Goal: Task Accomplishment & Management: Complete application form

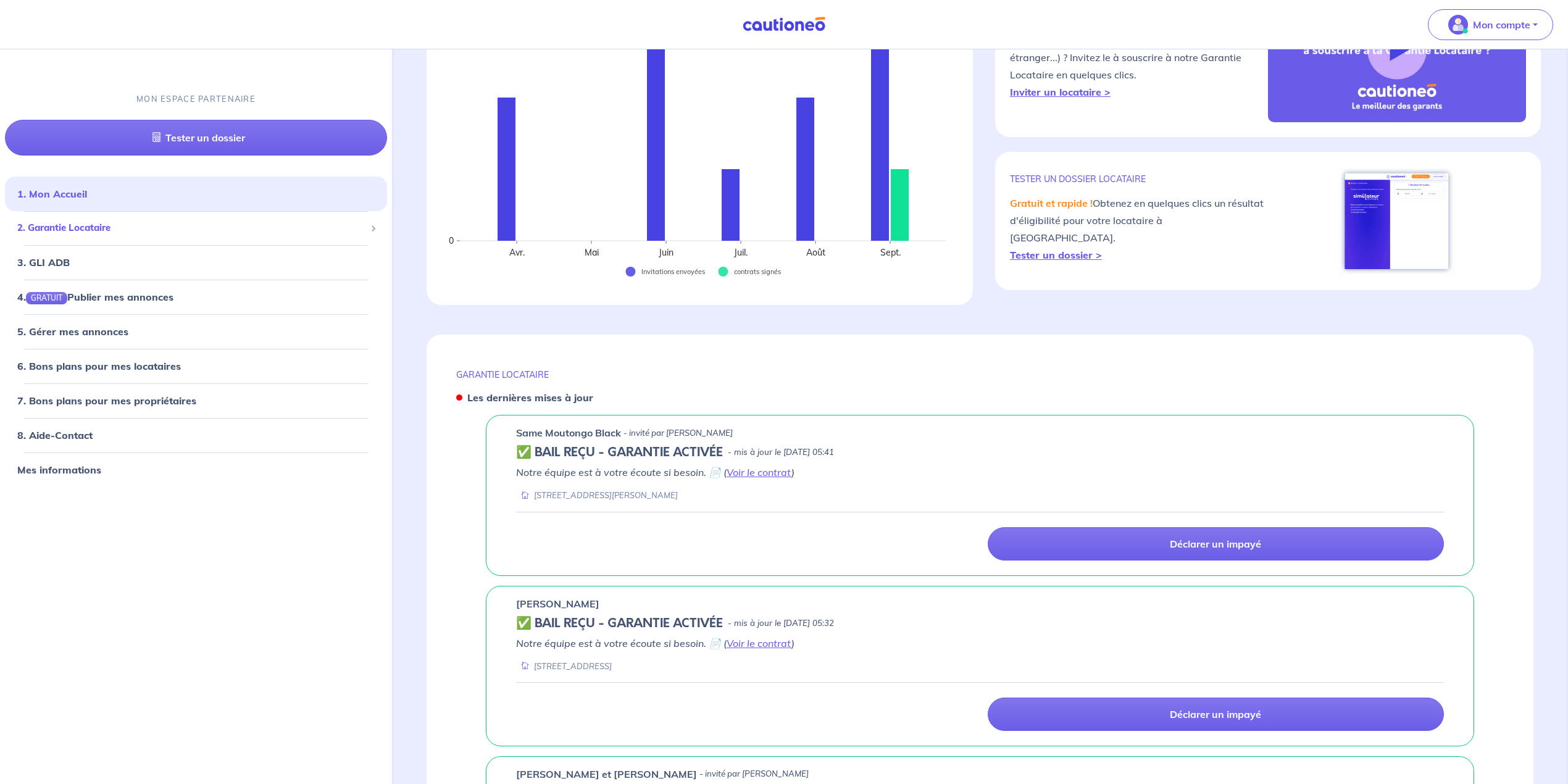
click at [100, 222] on span "2. Garantie Locataire" at bounding box center [191, 228] width 348 height 14
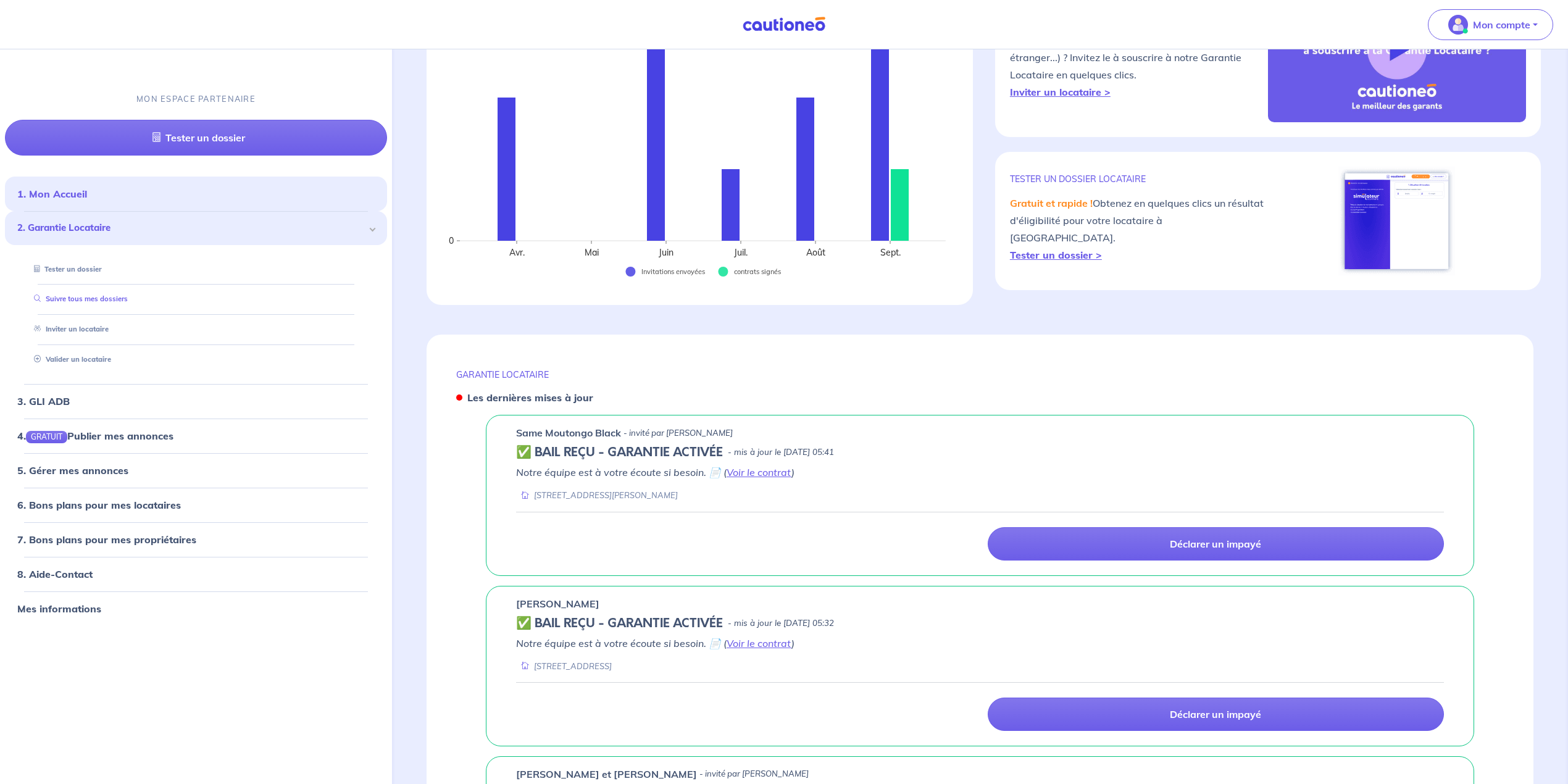
click at [107, 300] on link "Suivre tous mes dossiers" at bounding box center [78, 298] width 99 height 8
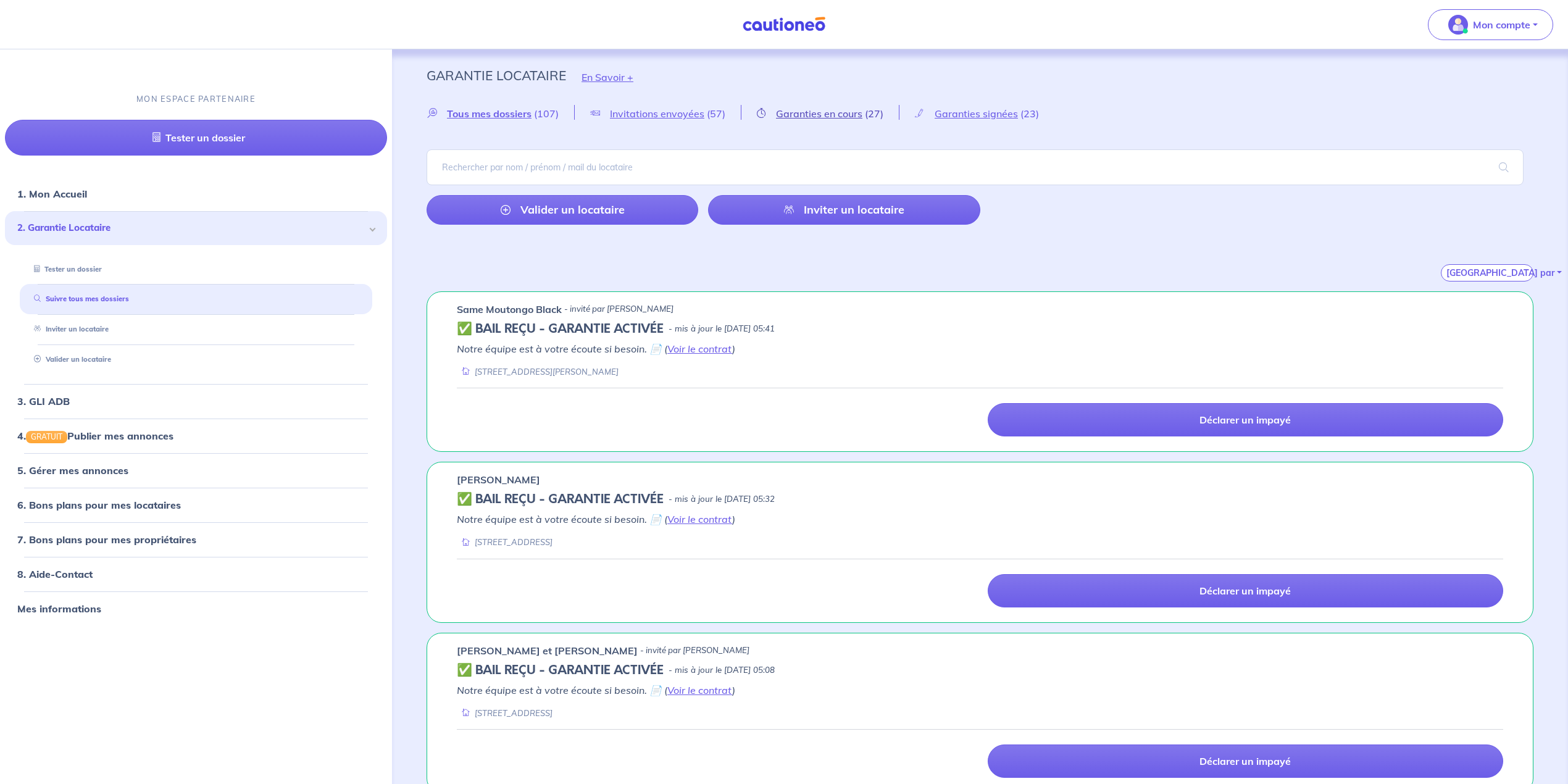
click at [848, 117] on span "Garanties en cours" at bounding box center [819, 113] width 87 height 12
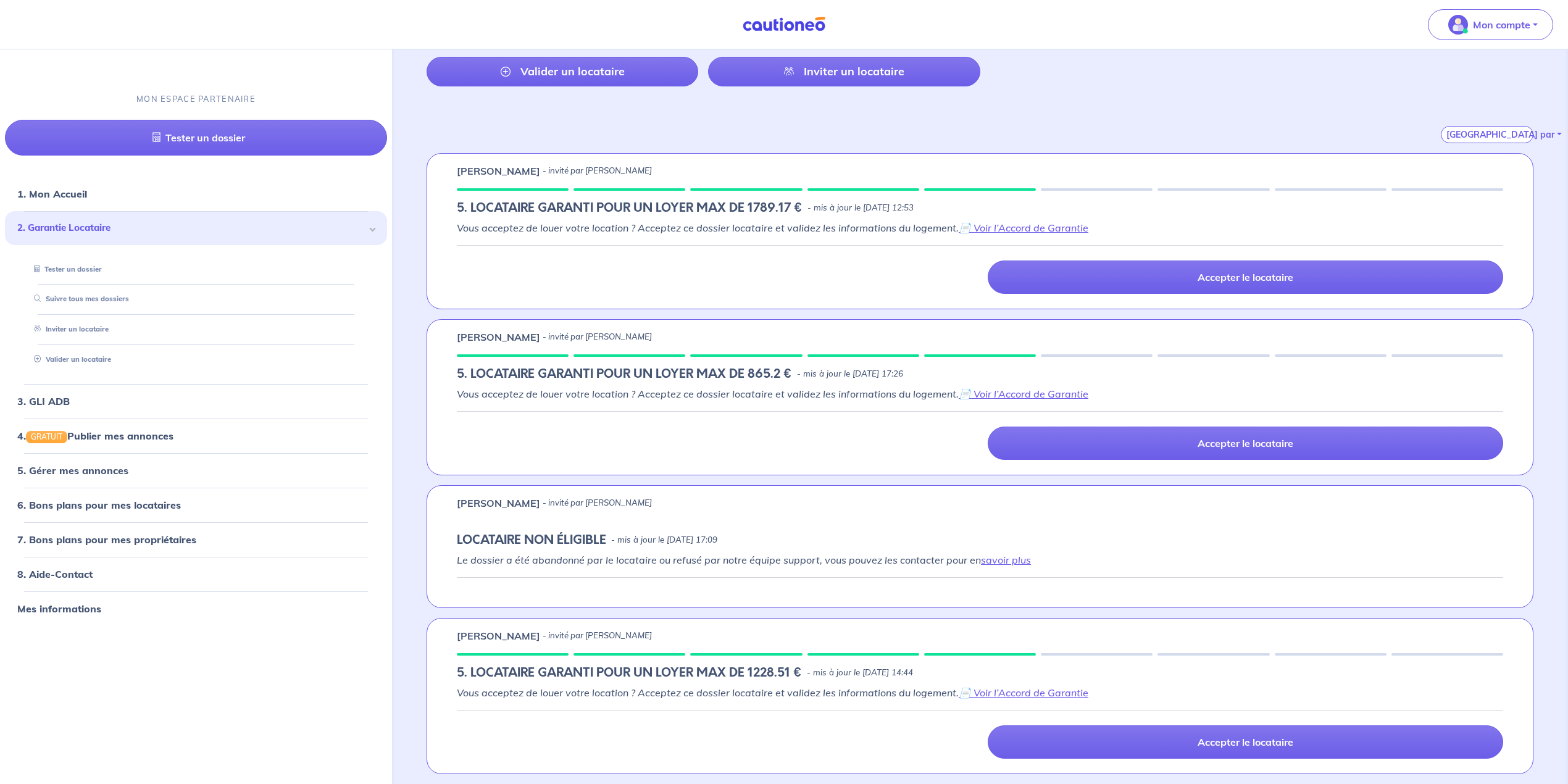
scroll to position [164, 0]
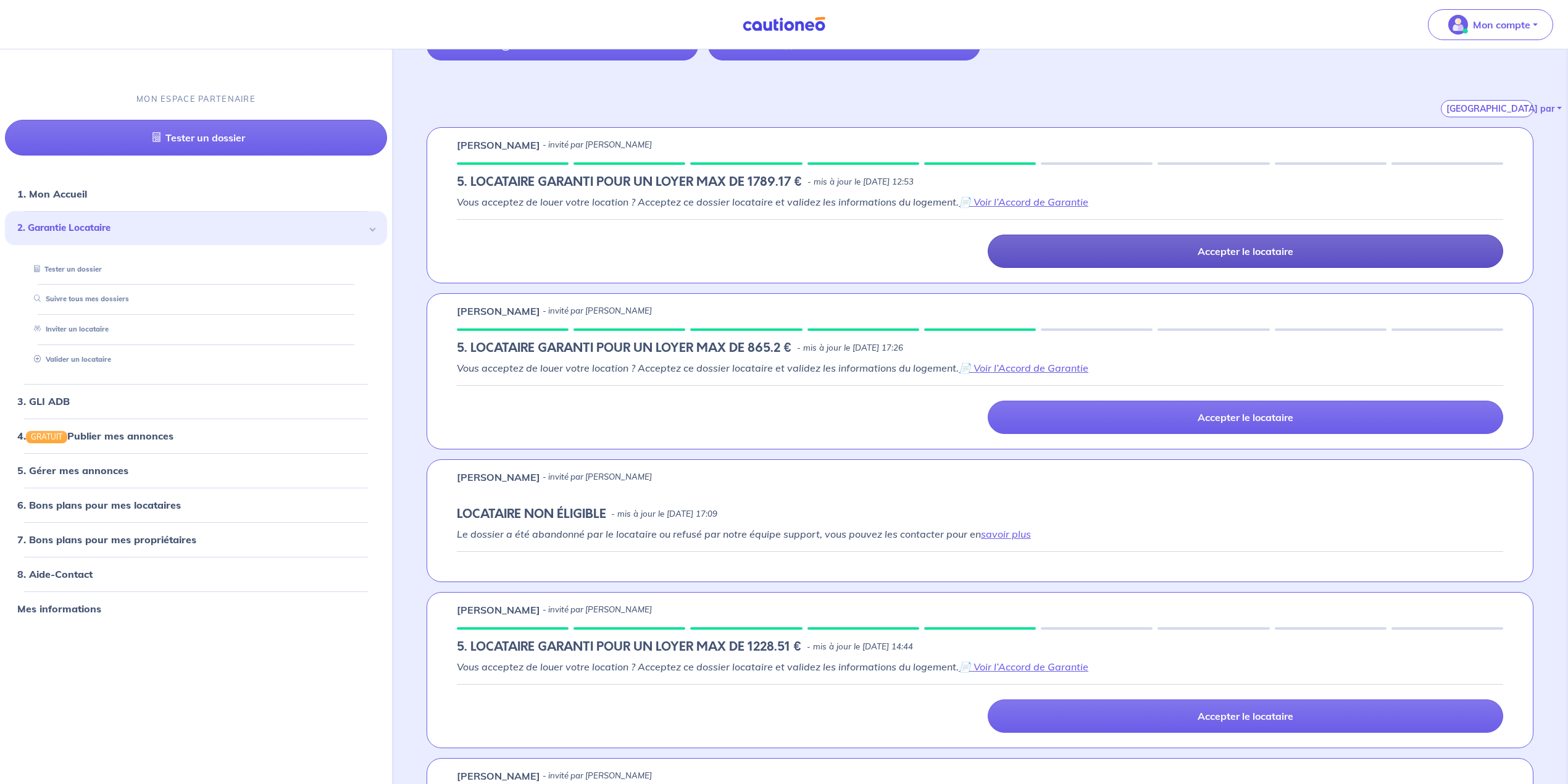
click at [1198, 254] on p "Accepter le locataire" at bounding box center [1245, 251] width 96 height 12
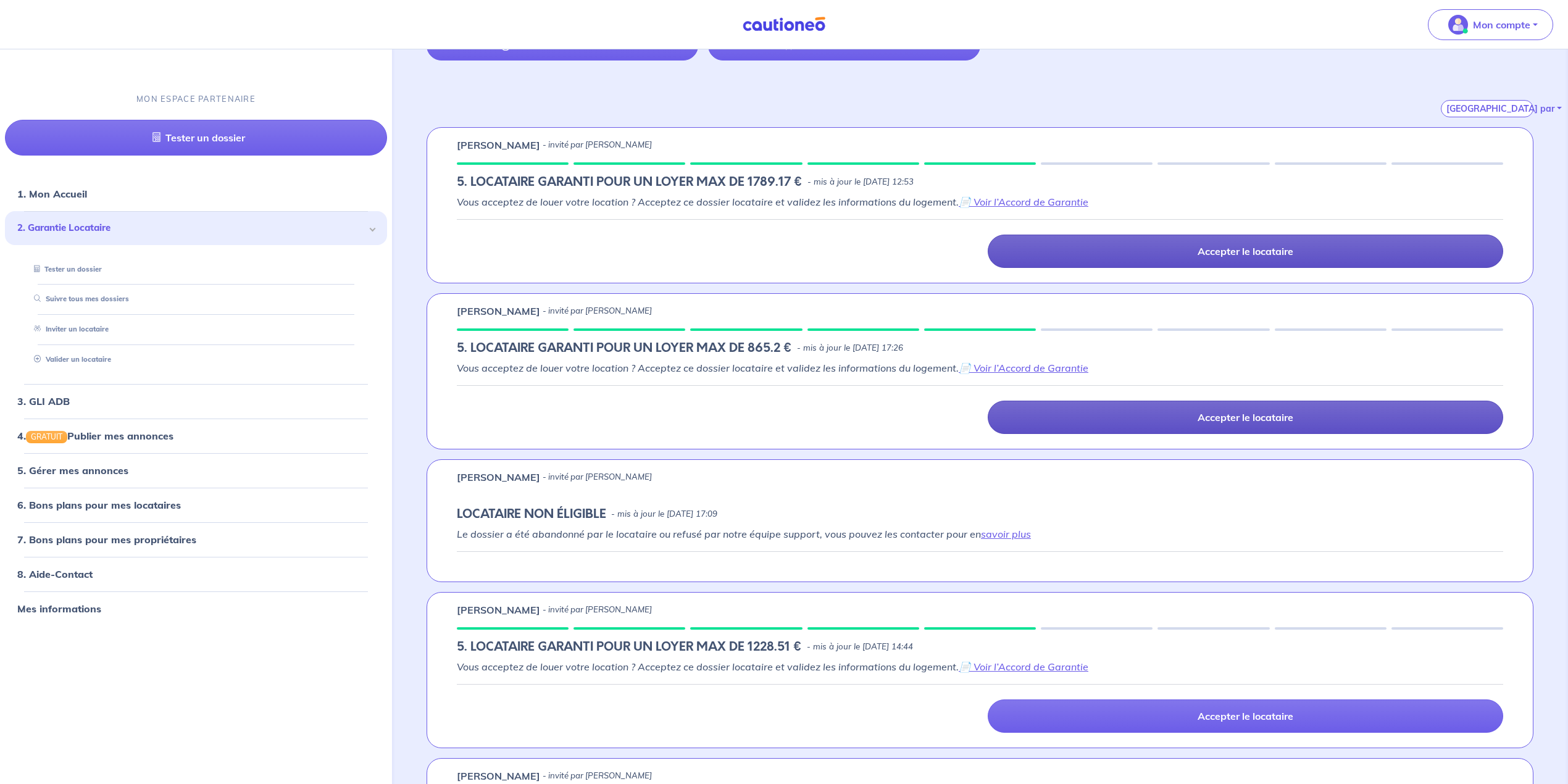
click at [1139, 420] on link "Accepter le locataire" at bounding box center [1246, 418] width 516 height 33
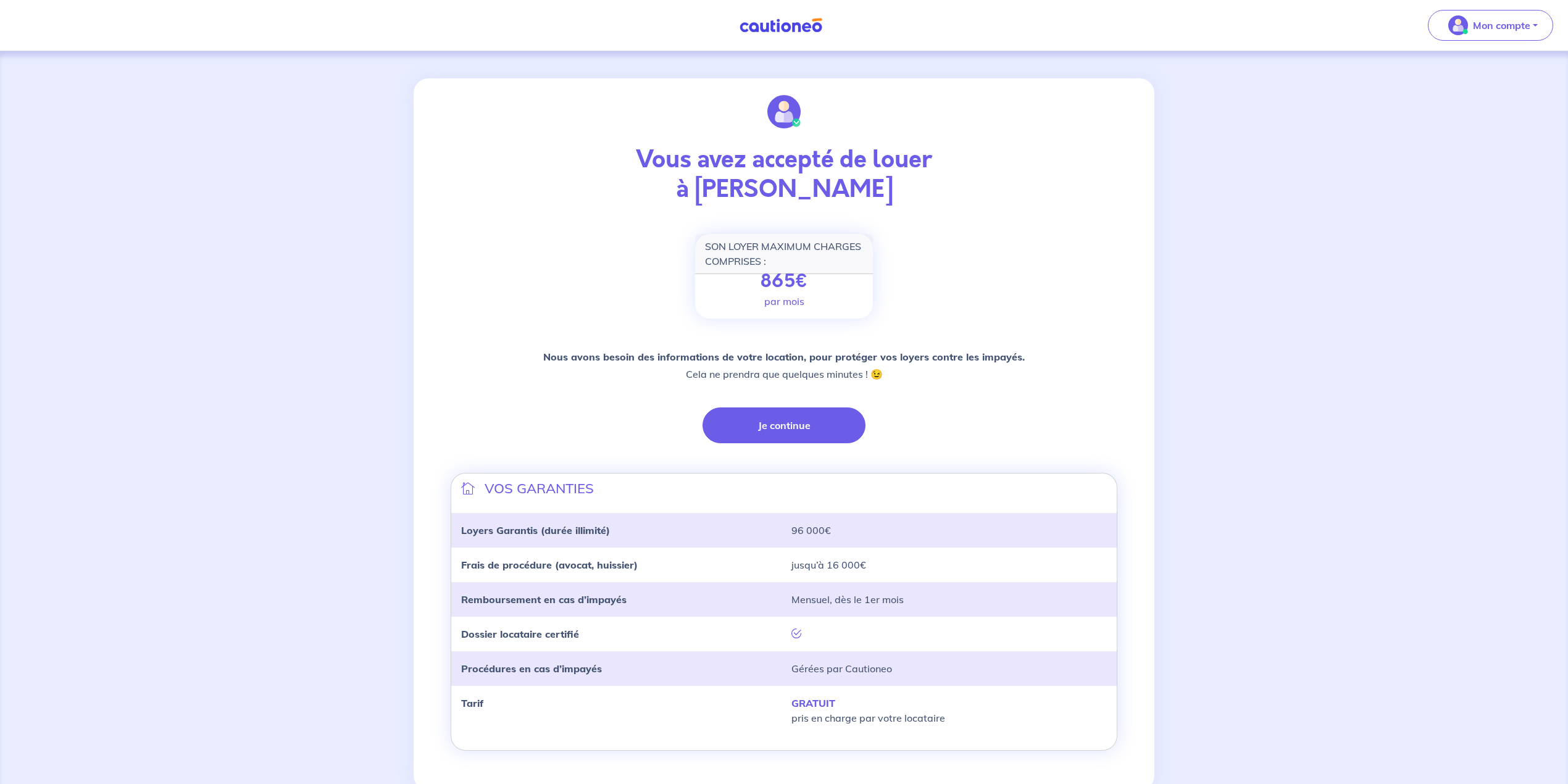
scroll to position [40, 0]
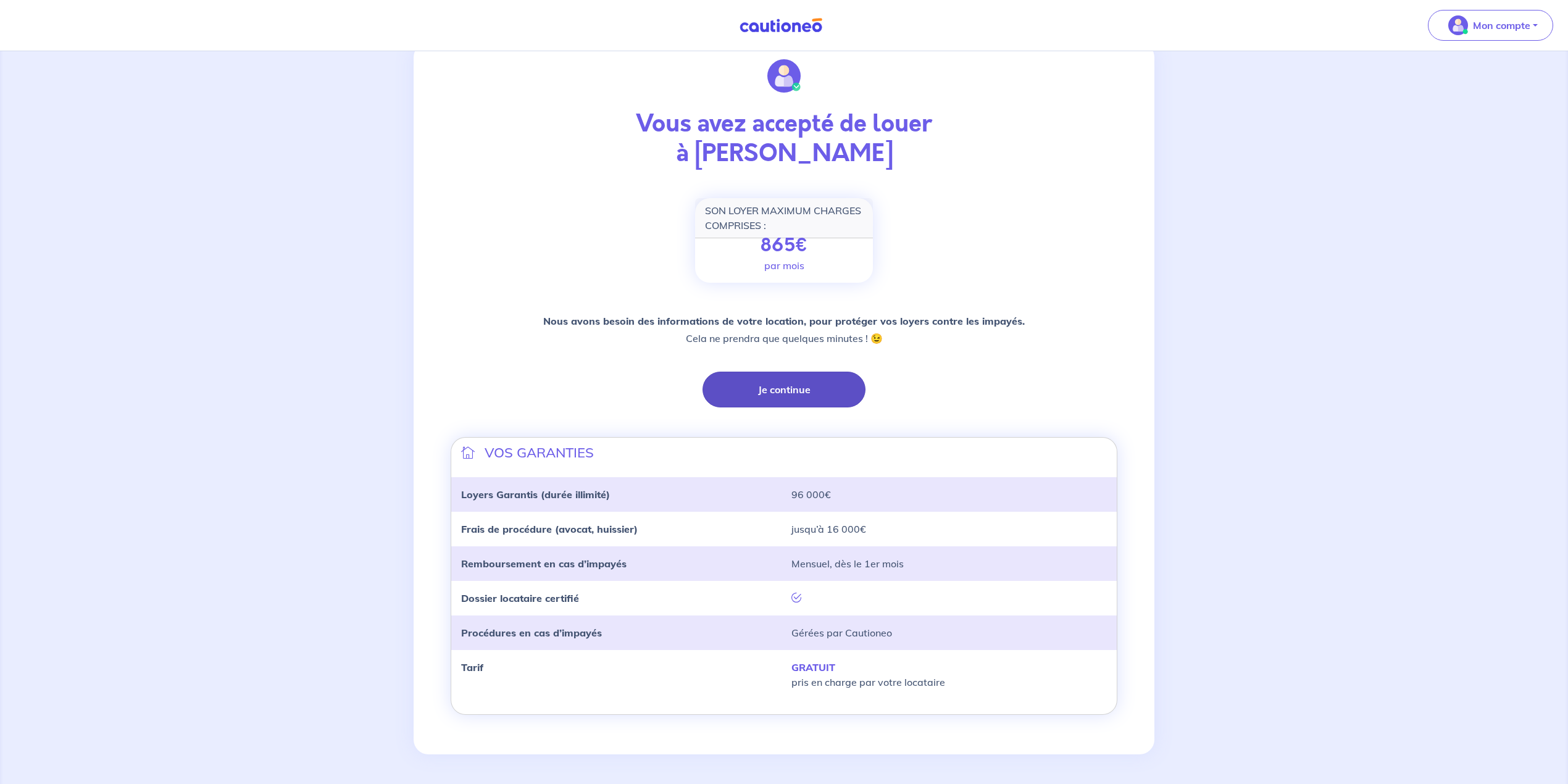
click at [763, 394] on button "Je continue" at bounding box center [784, 389] width 163 height 36
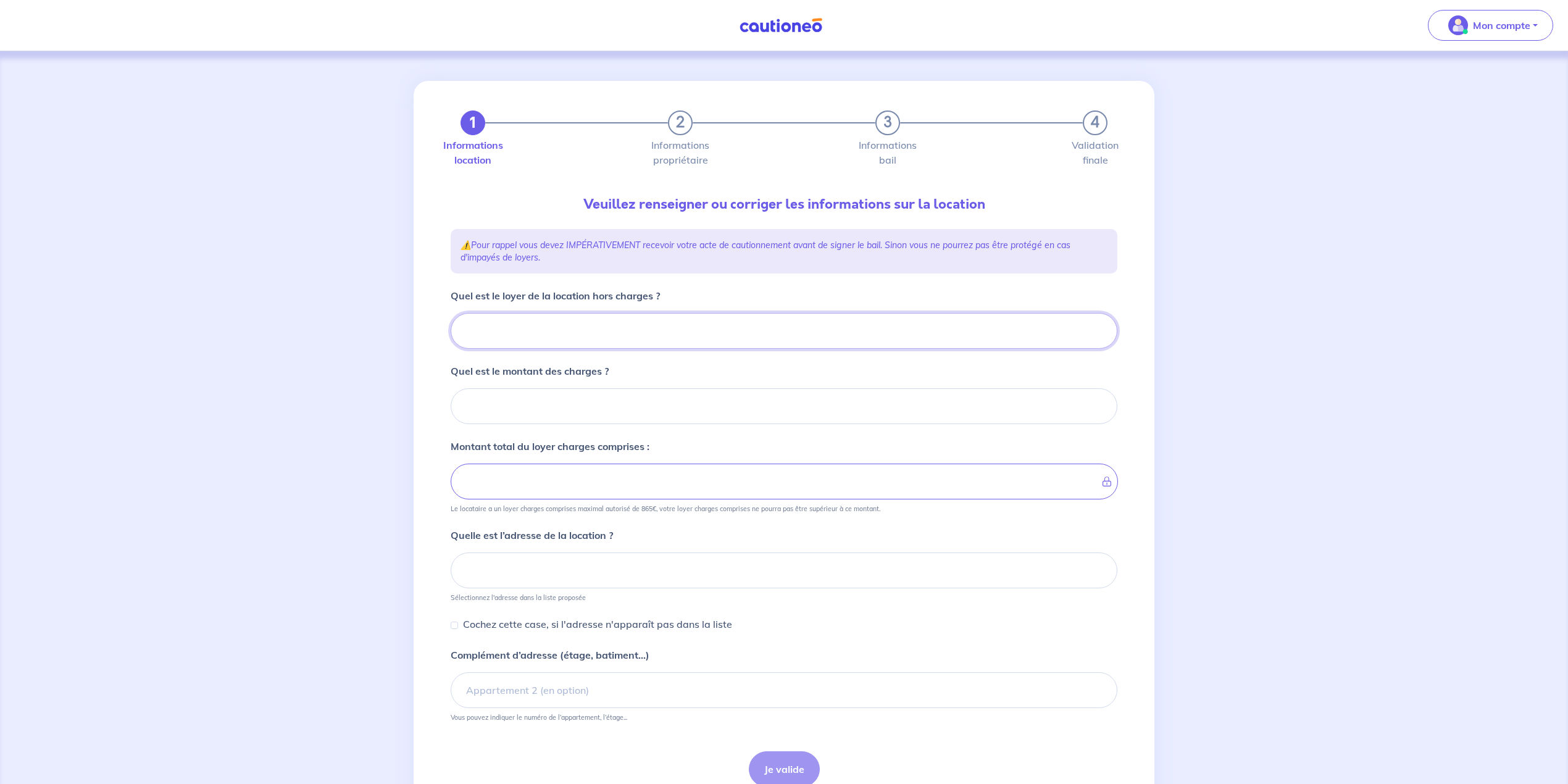
click at [534, 346] on input "Quel est le loyer de la location hors charges ?" at bounding box center [783, 331] width 667 height 36
paste input "8"
drag, startPoint x: 541, startPoint y: 329, endPoint x: 370, endPoint y: 320, distance: 171.2
click at [406, 321] on div "1 2 3 4 Informations location Informations propriétaire Informations bail Valid…" at bounding box center [784, 447] width 1568 height 790
type input "8"
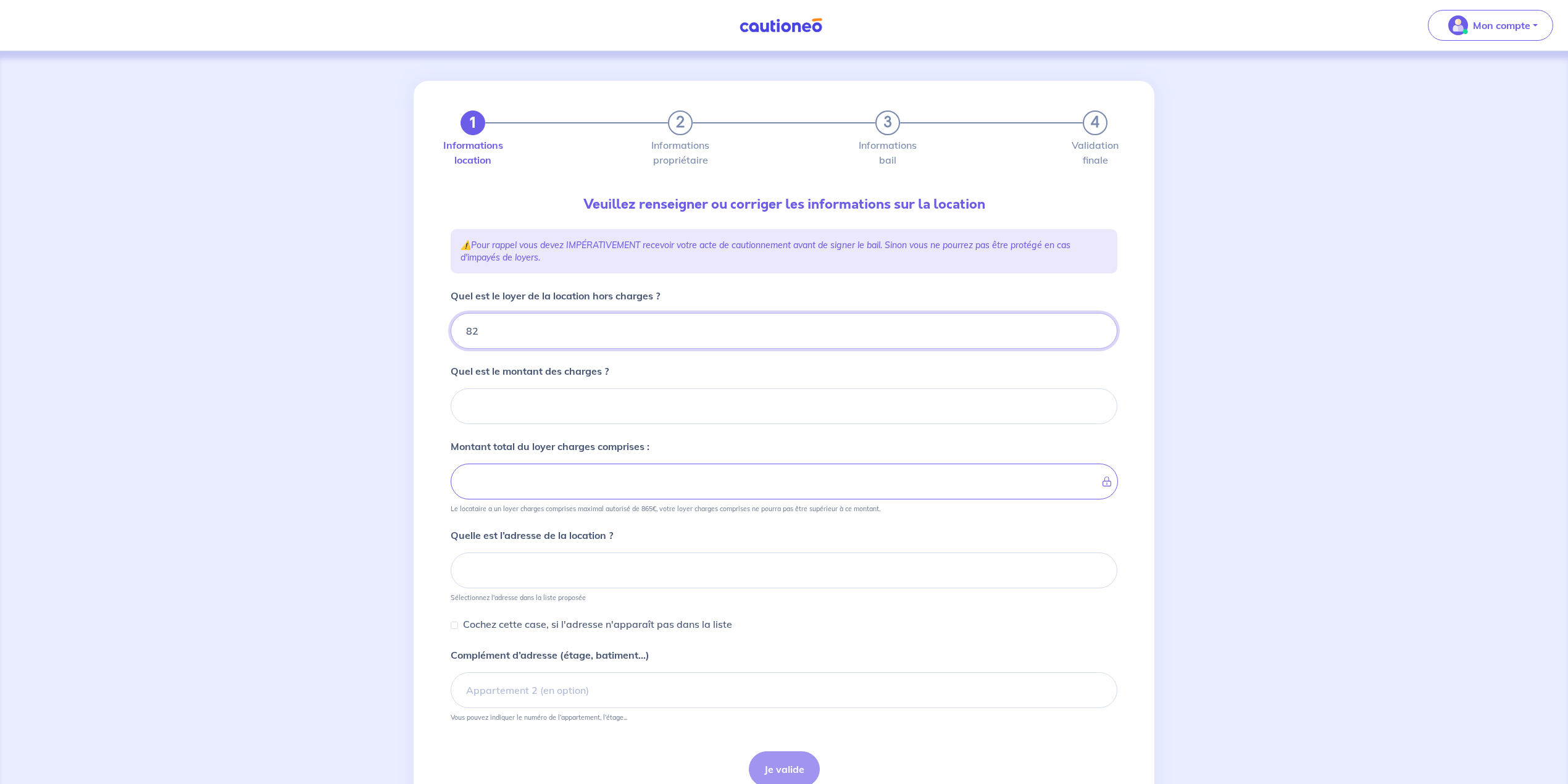
type input "827"
click at [504, 420] on input "Quel est le montant des charges ?" at bounding box center [783, 406] width 667 height 36
type input "35"
type input "862"
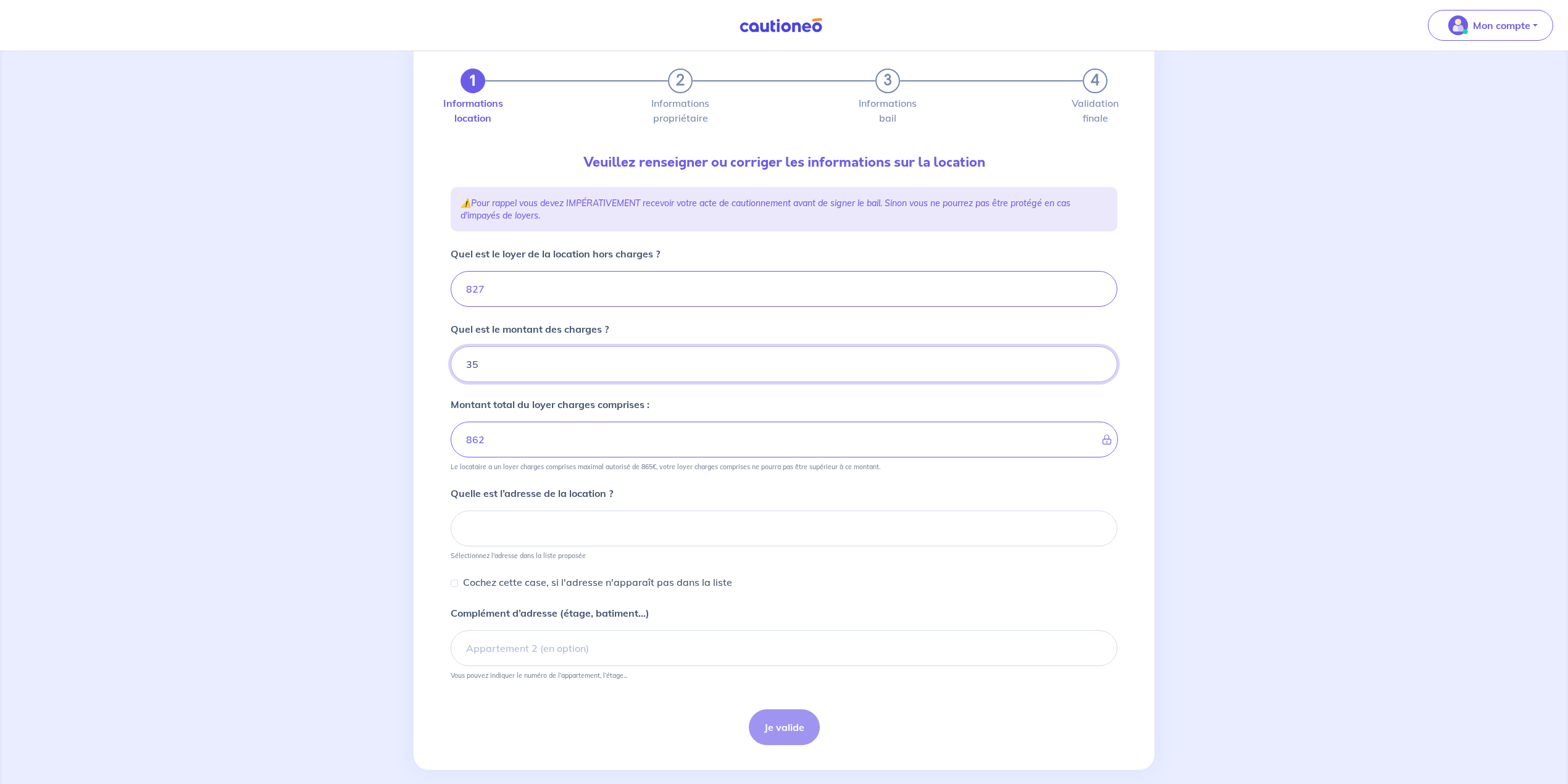
scroll to position [60, 0]
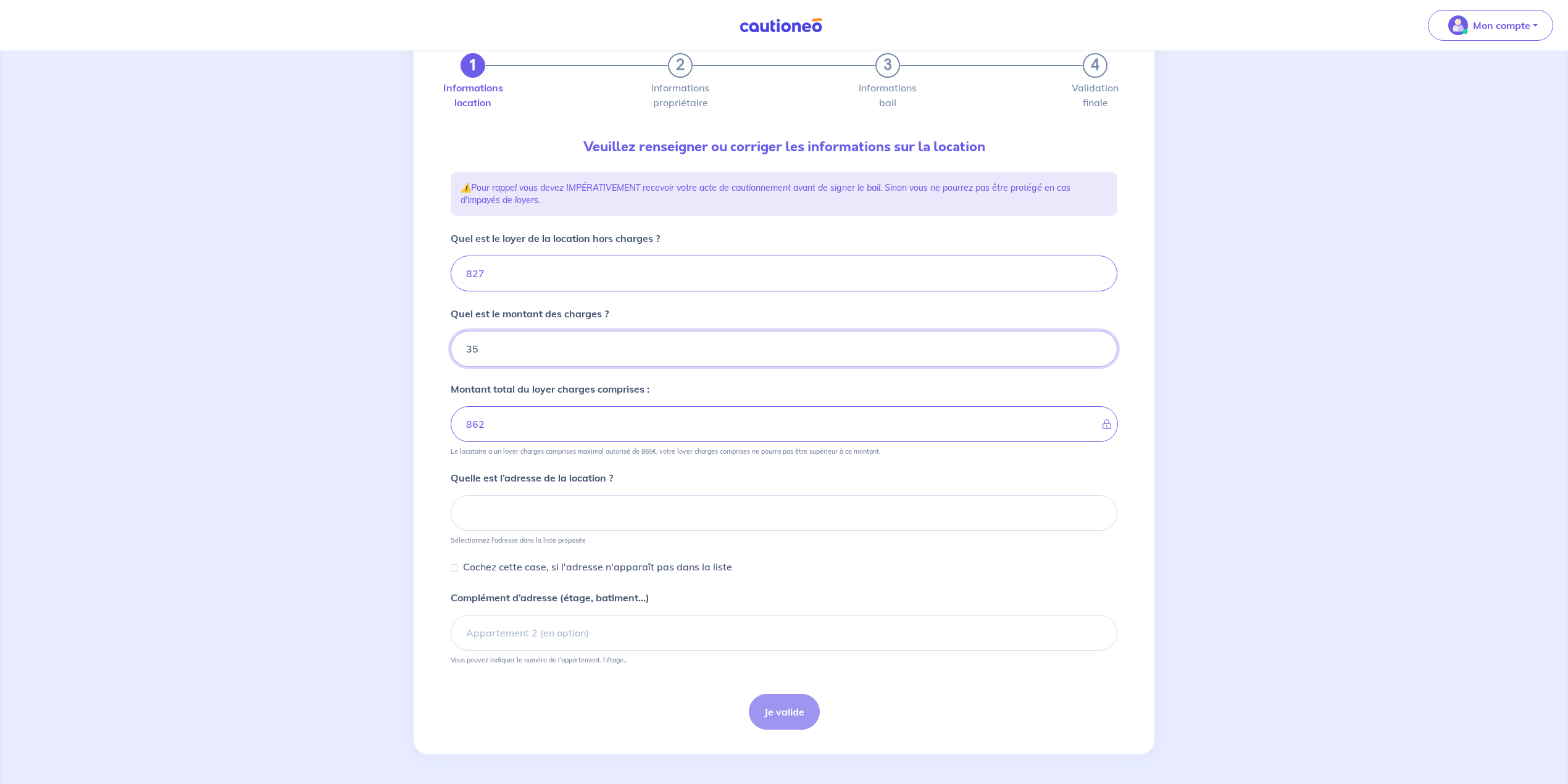
type input "35"
click at [547, 515] on input at bounding box center [783, 513] width 667 height 36
click at [507, 499] on input at bounding box center [783, 513] width 667 height 36
paste input "28 rue Gabriel Péri 93310 - LE PRE ST GERVAIS"
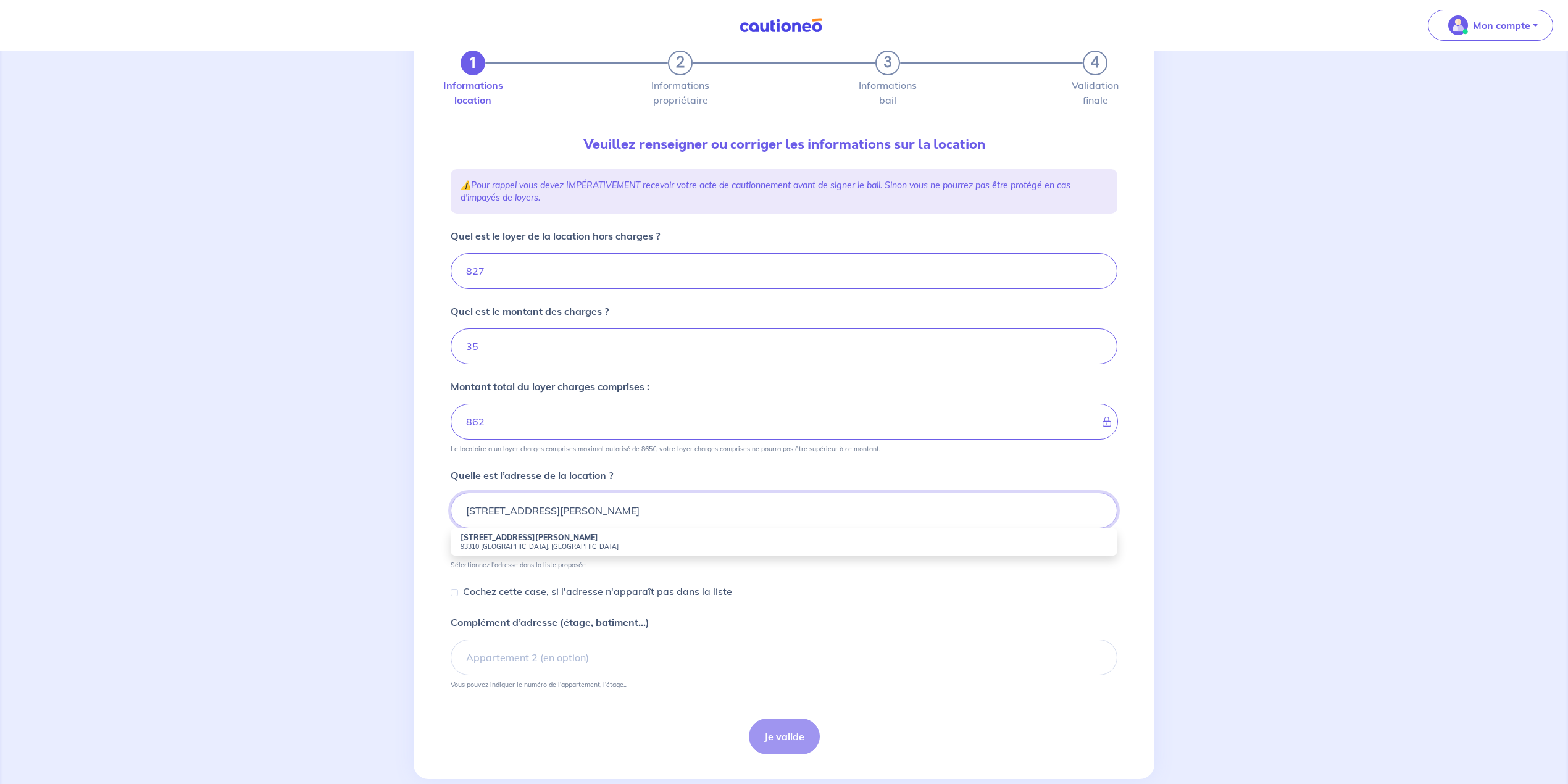
type input "28 rue Gabriel Péri 93310 - LE PRE ST GERVAIS"
click at [579, 668] on input "Complément d’adresse (étage, batiment...)" at bounding box center [783, 658] width 667 height 36
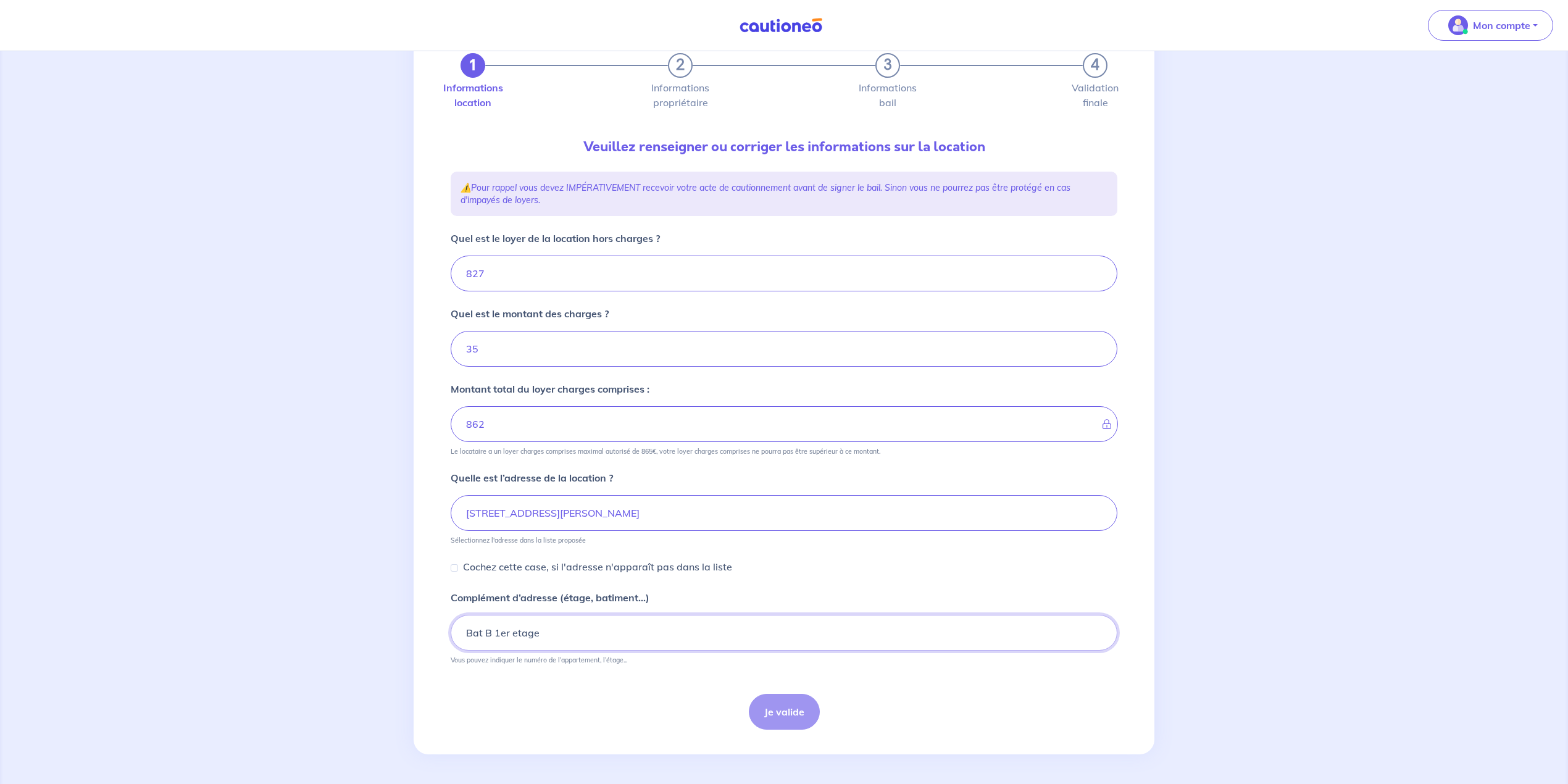
type input "Bat B 1er etage"
click at [710, 520] on input "28 rue Gabriel Péri 93310 - LE PRE ST GERVAIS" at bounding box center [783, 513] width 667 height 36
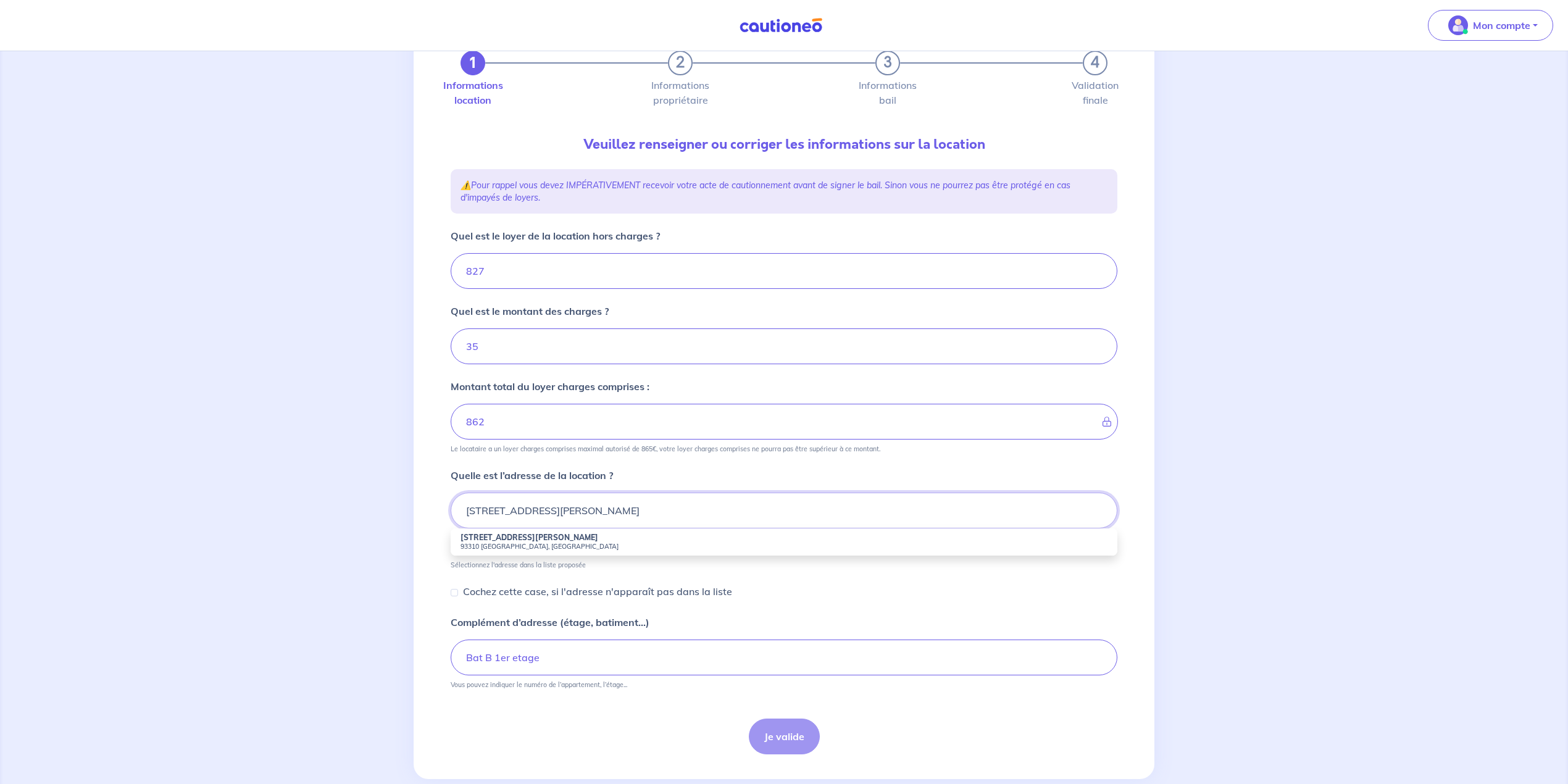
click at [710, 519] on input "28 rue Gabriel Péri 93310 - LE PRE ST GERVAIS" at bounding box center [783, 511] width 667 height 36
click at [519, 550] on small "93310 Le Pré-Saint-Gervais, France" at bounding box center [784, 546] width 647 height 8
type input "28 Rue Gabriel Péri, 93310 Le Pré-Saint-Gervais, France"
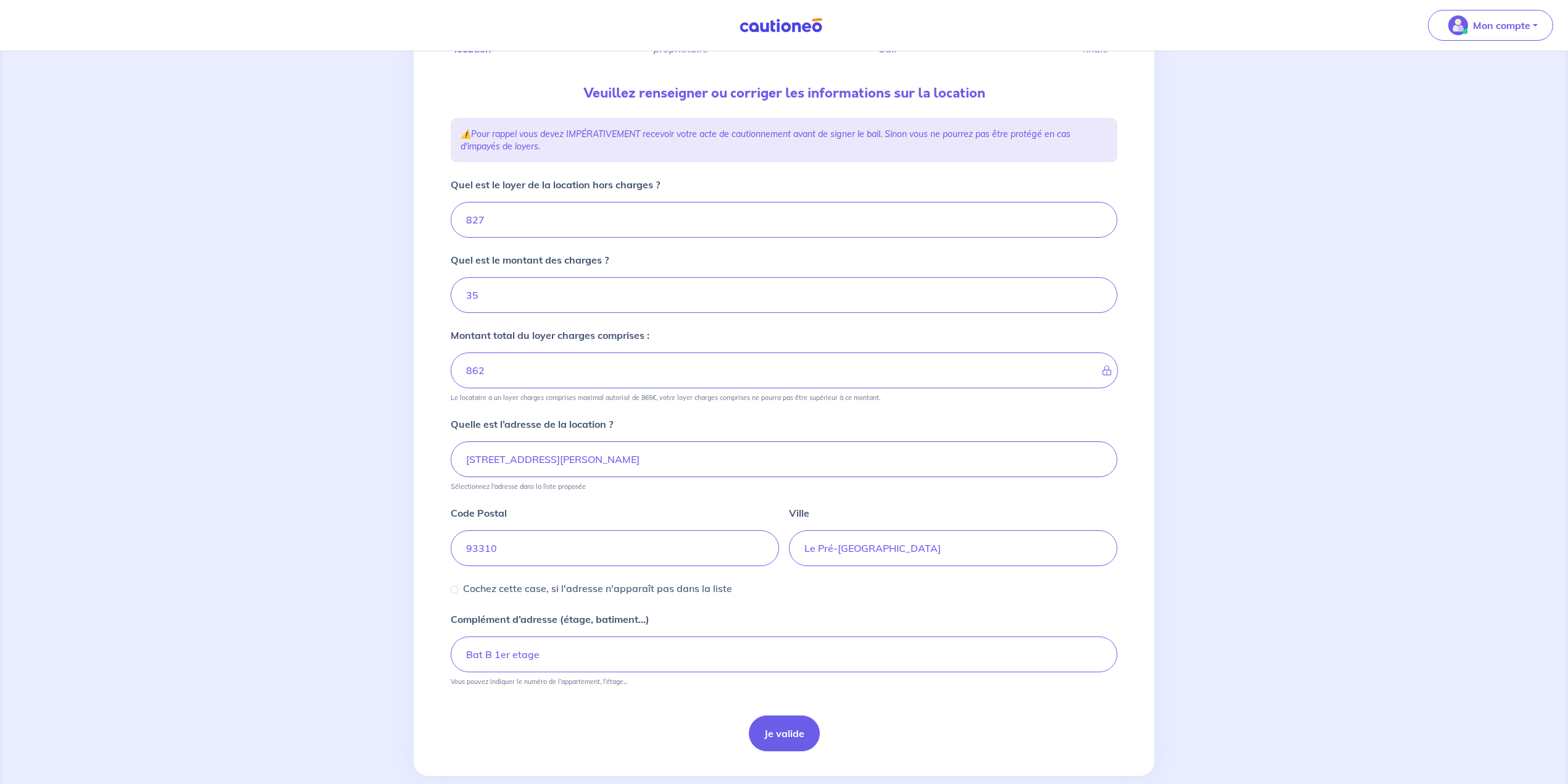
scroll to position [136, 0]
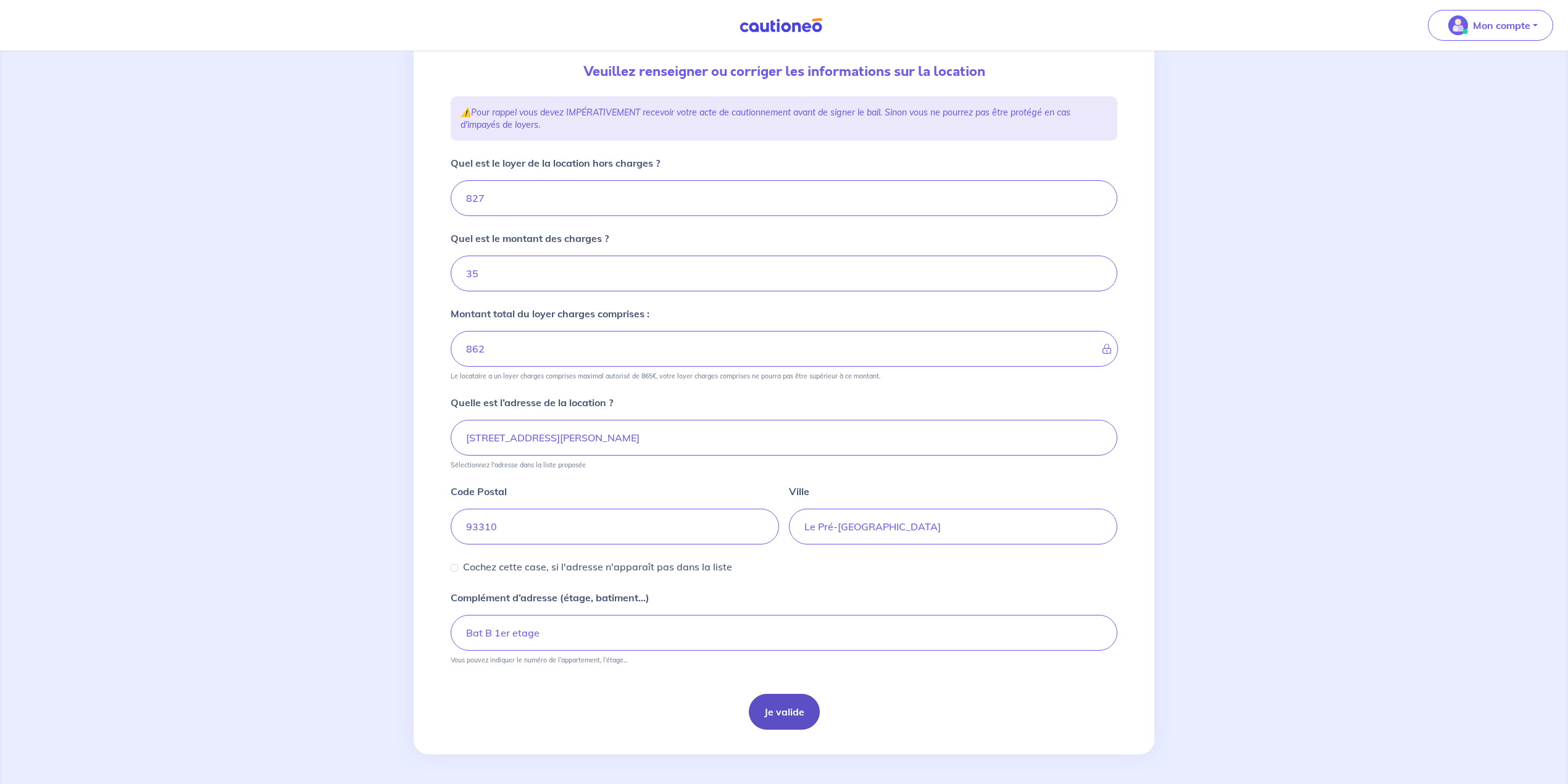
click at [761, 708] on button "Je valide" at bounding box center [784, 712] width 71 height 36
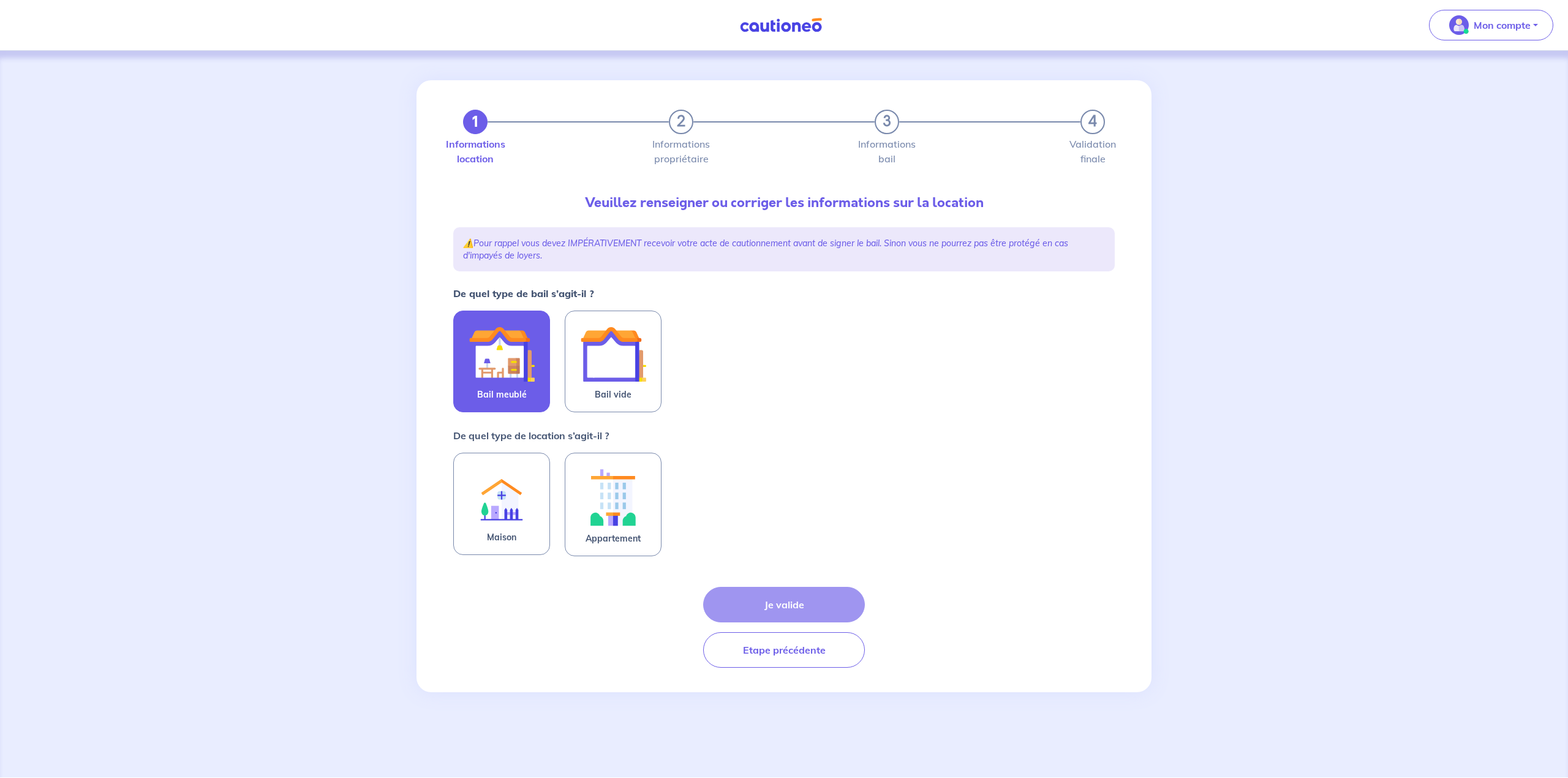
click at [483, 381] on img at bounding box center [502, 354] width 66 height 66
click at [0, 0] on input "Bail meublé" at bounding box center [0, 0] width 0 height 0
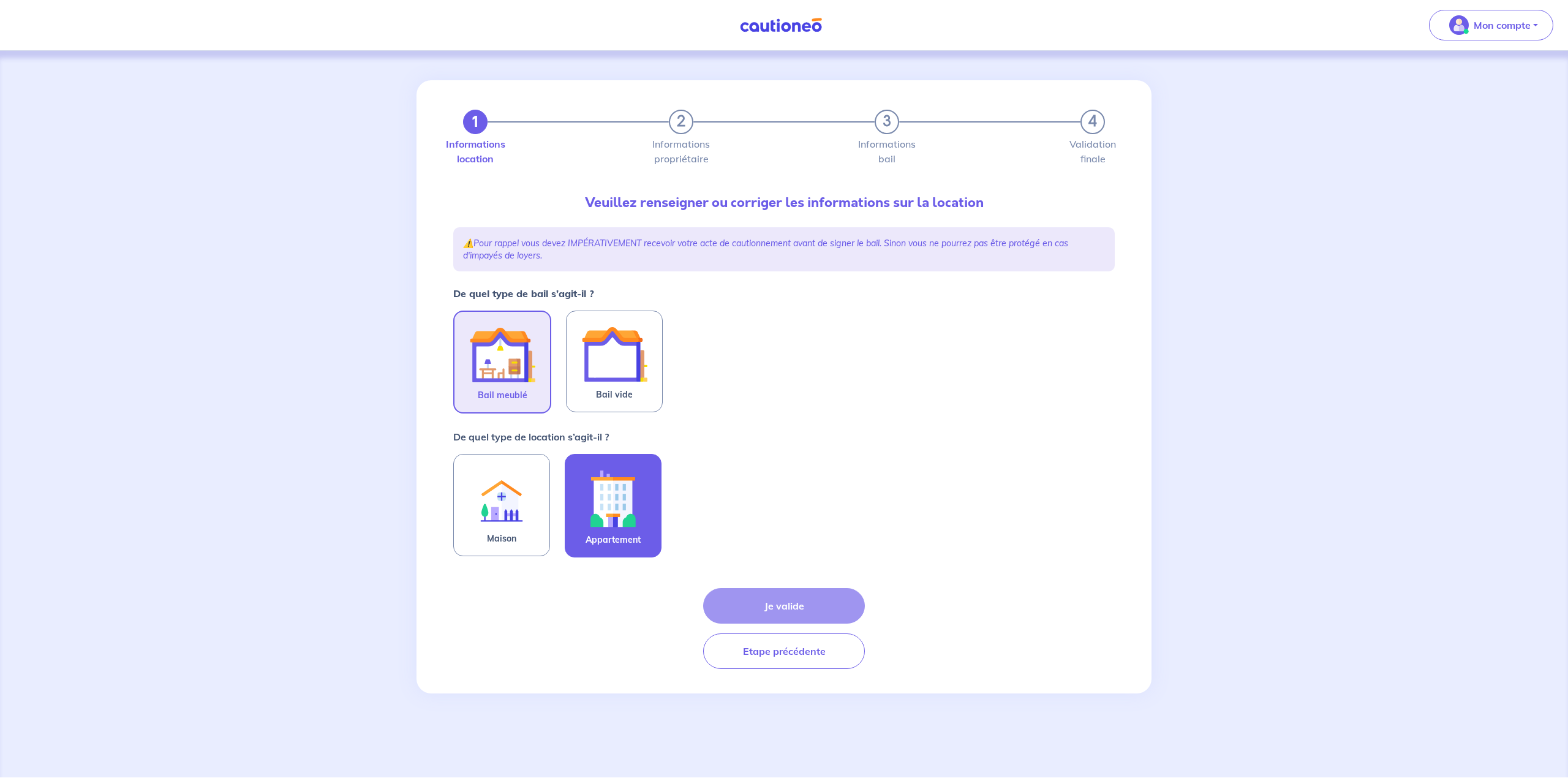
click at [609, 514] on img at bounding box center [613, 498] width 66 height 68
click at [0, 0] on input "Appartement" at bounding box center [0, 0] width 0 height 0
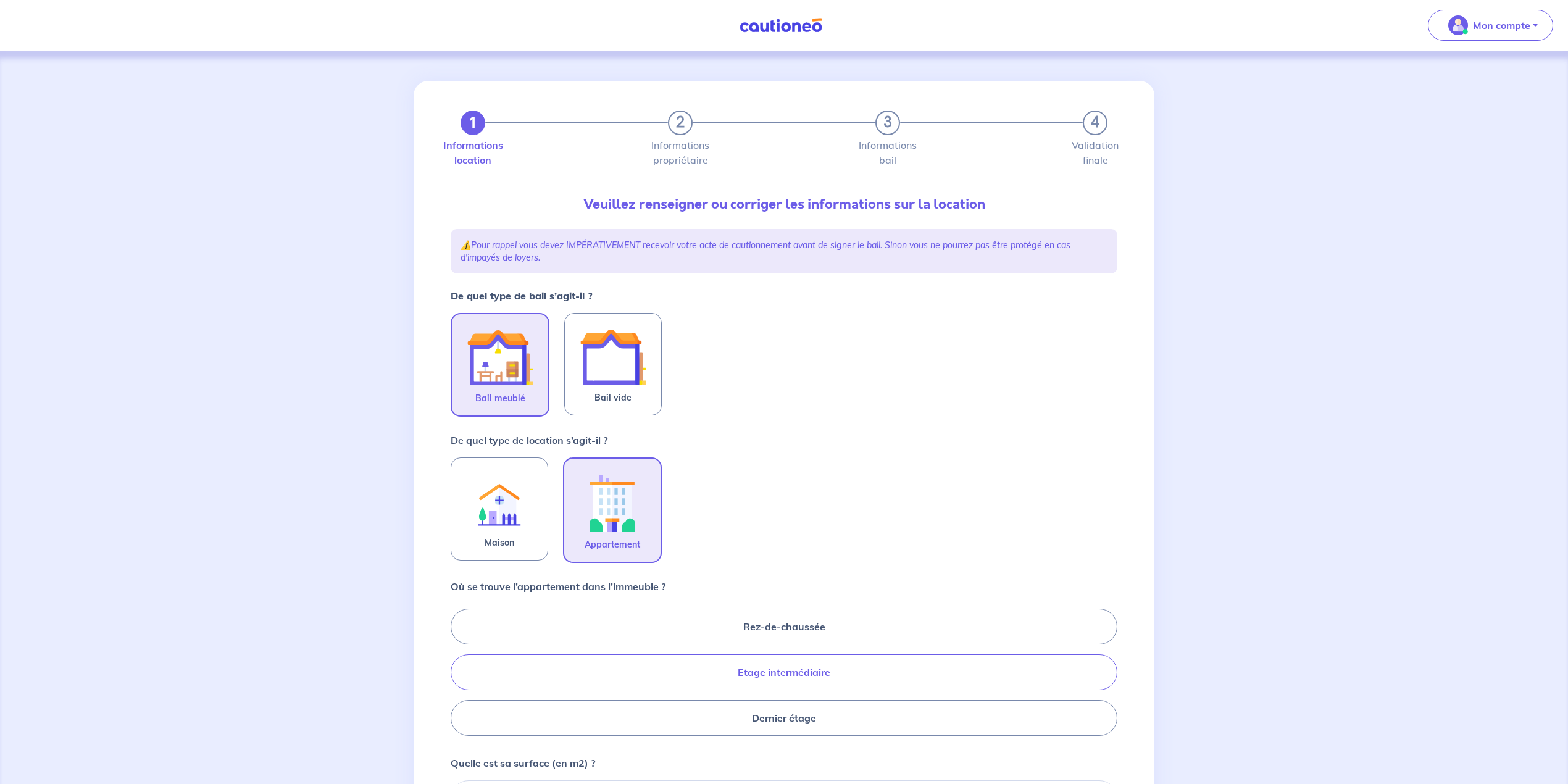
scroll to position [82, 0]
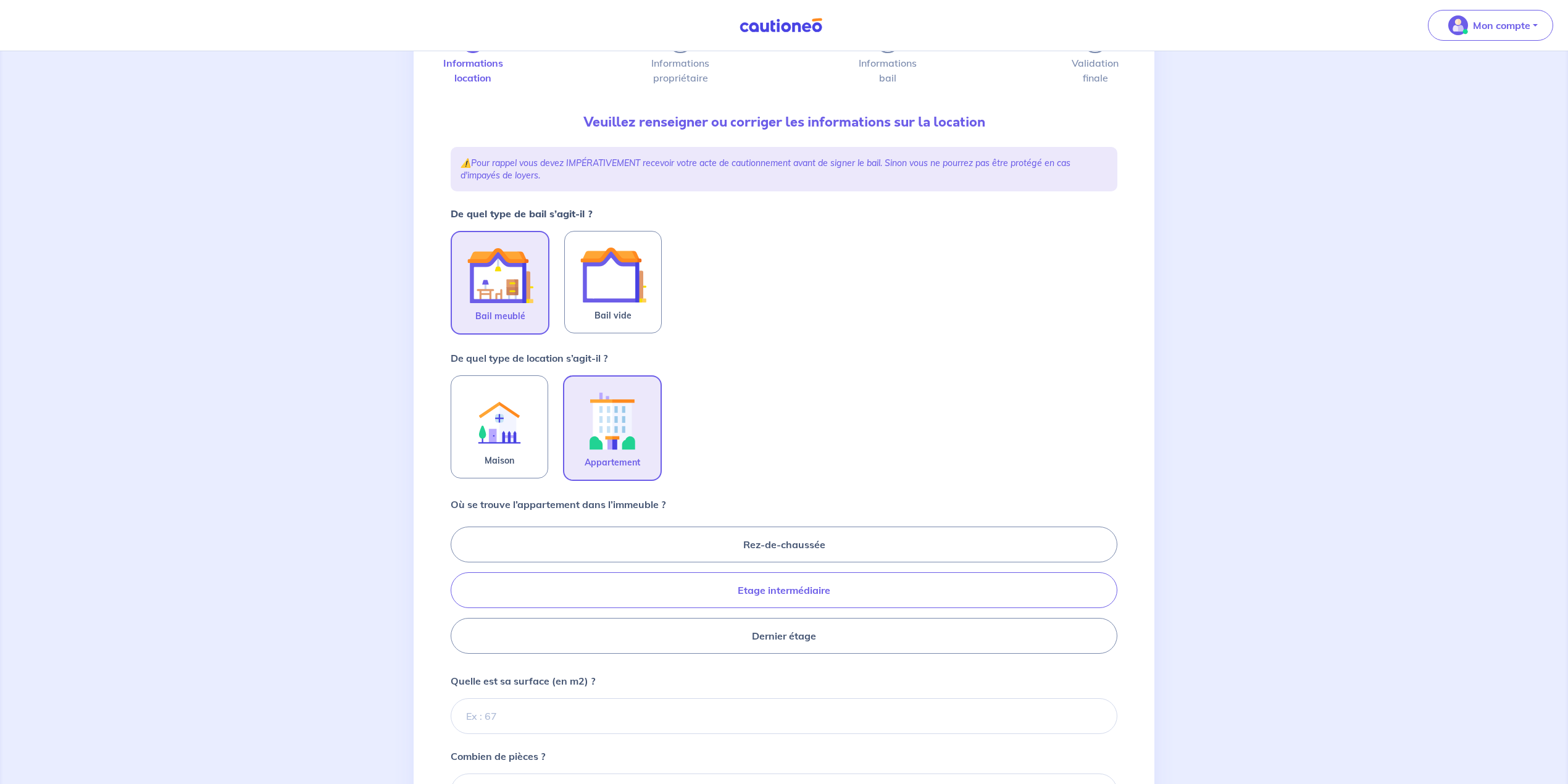
click at [830, 593] on label "Etage intermédiaire" at bounding box center [783, 590] width 667 height 36
click at [459, 593] on input "Etage intermédiaire" at bounding box center [454, 590] width 8 height 8
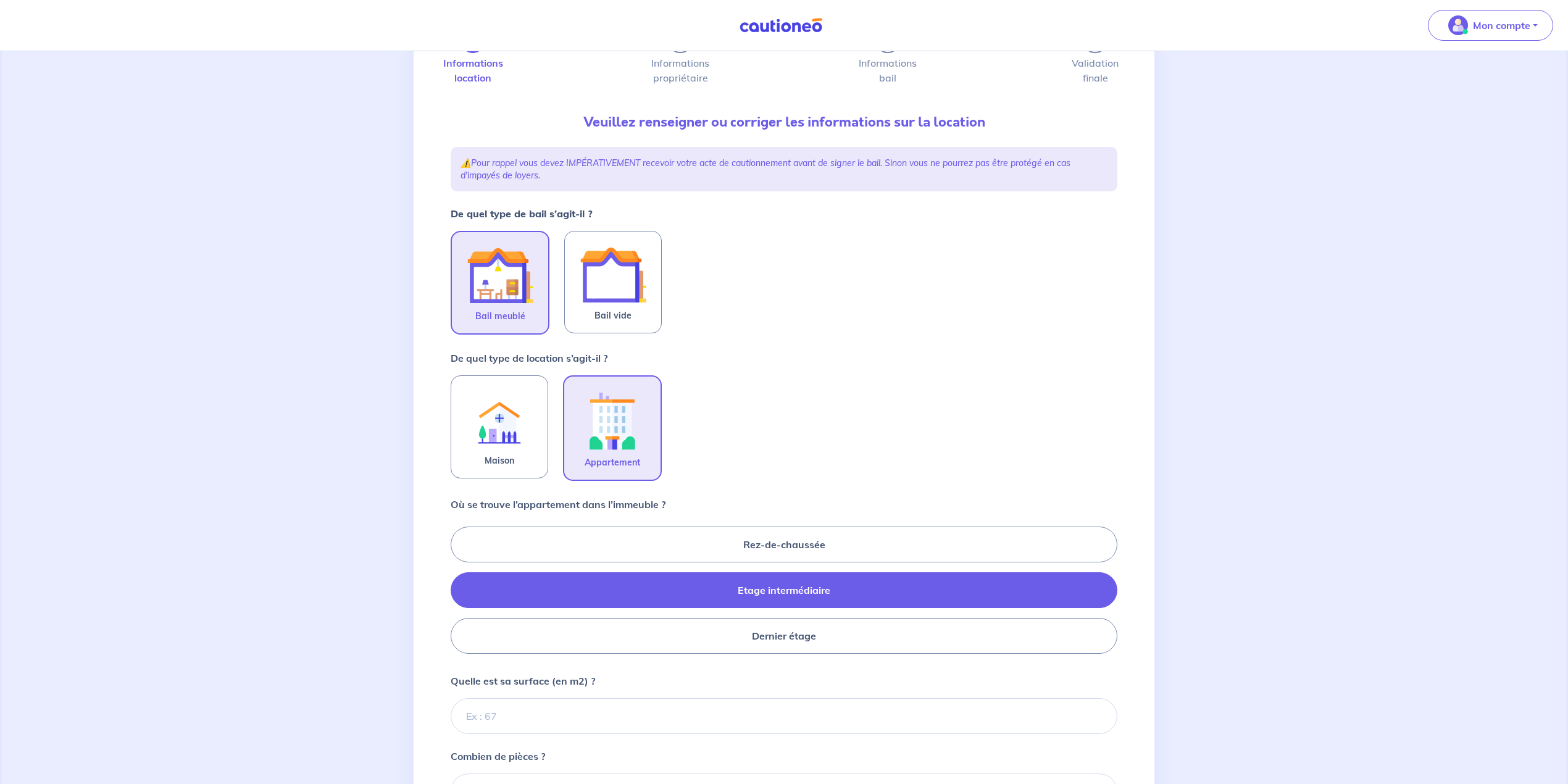
radio input "true"
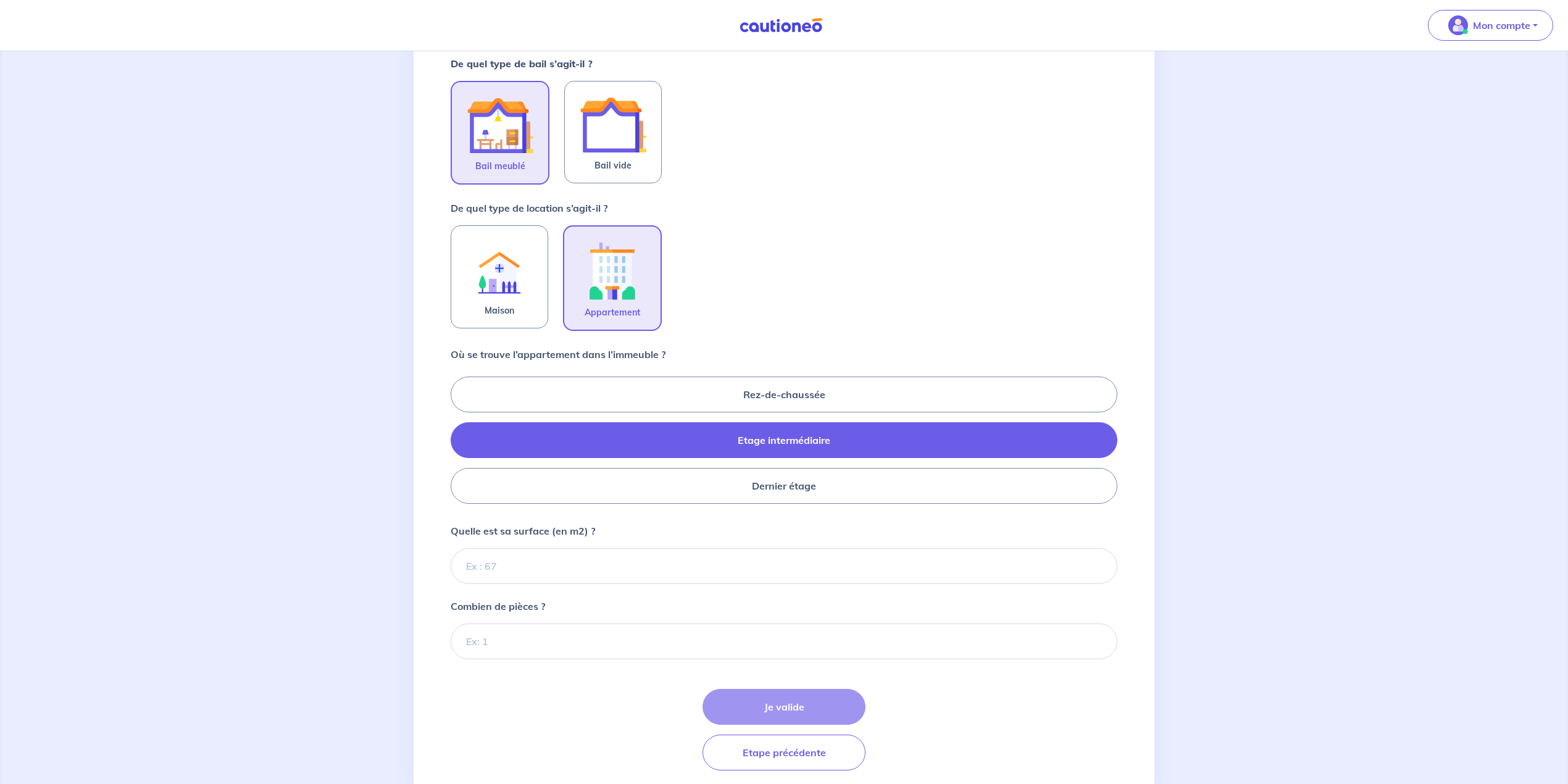
scroll to position [247, 0]
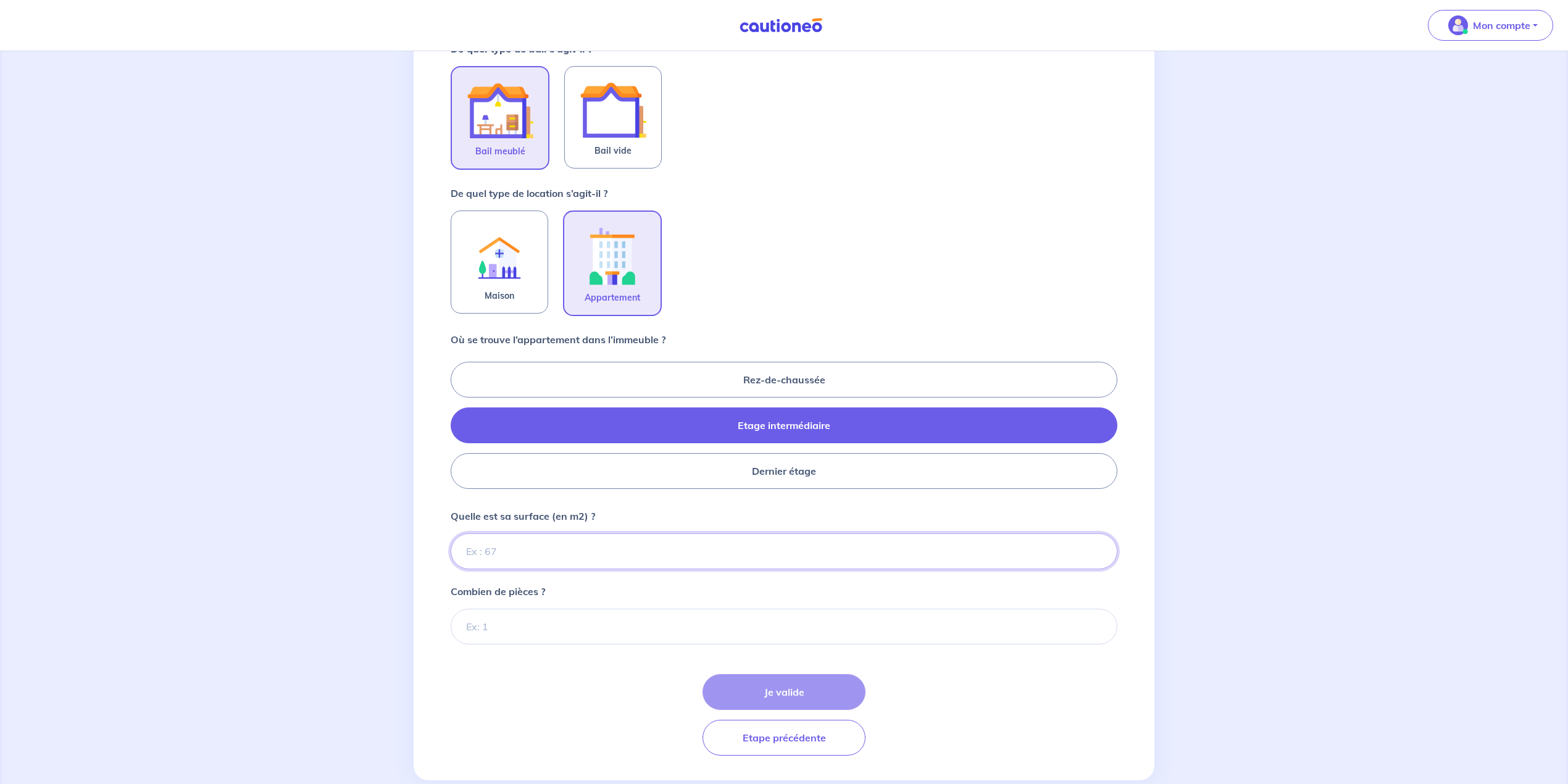
click at [541, 553] on input "Quelle est sa surface (en m2) ?" at bounding box center [783, 551] width 667 height 36
paste input "33.06"
type input "33.06"
click at [499, 626] on input "Combien de pièces ?" at bounding box center [783, 627] width 667 height 36
type input "2"
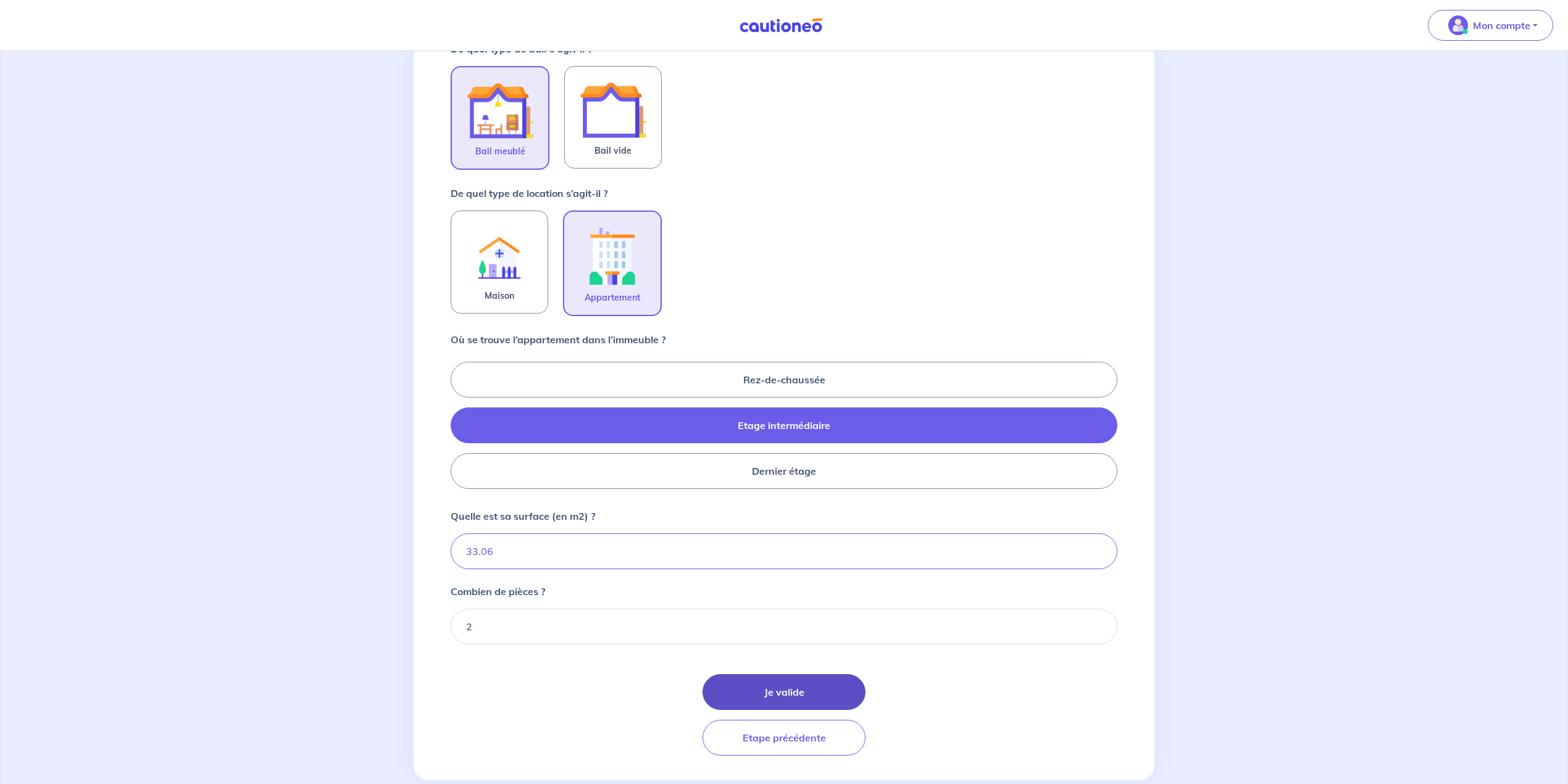
click at [783, 685] on button "Je valide" at bounding box center [784, 692] width 163 height 36
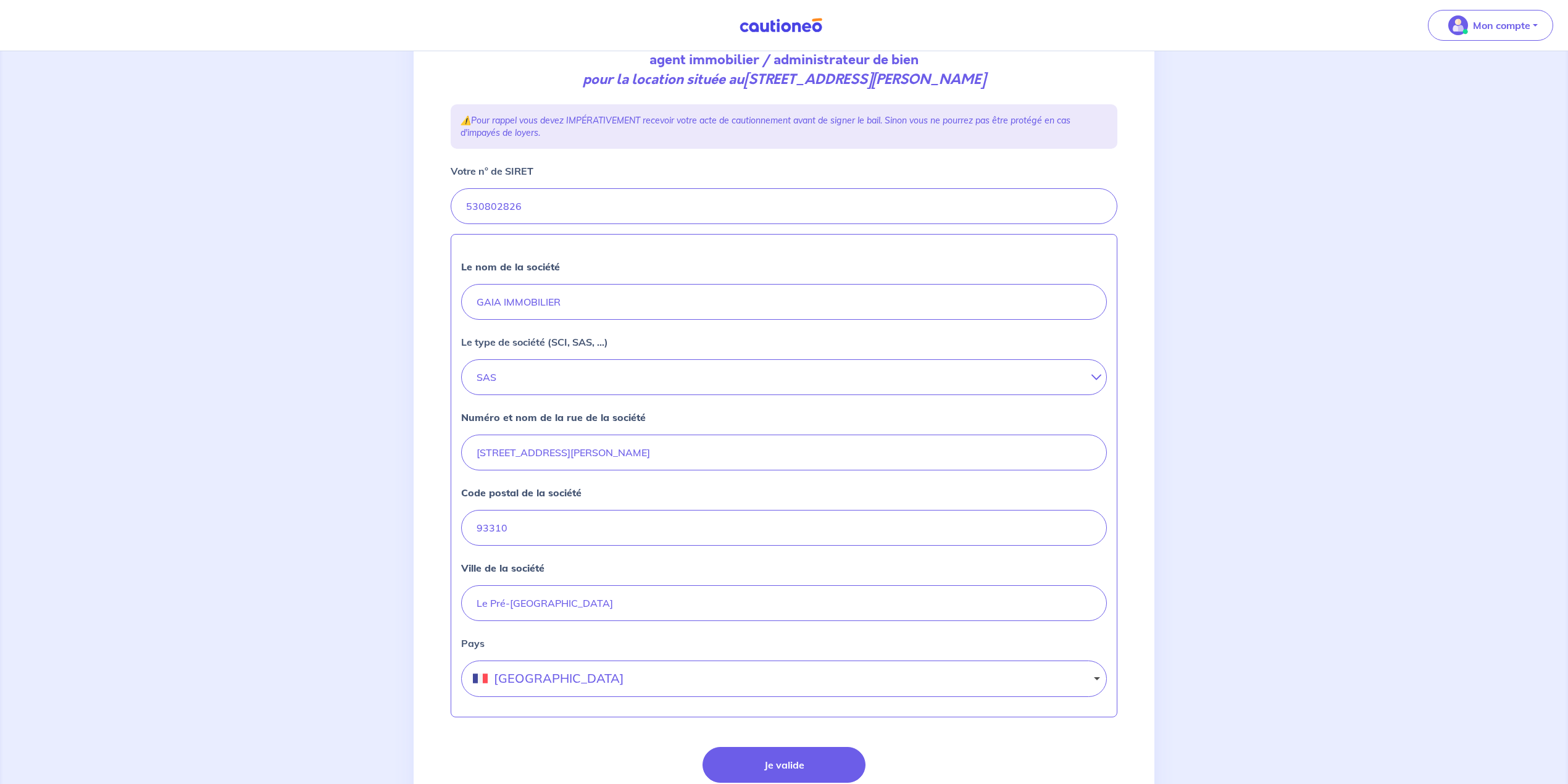
scroll to position [247, 0]
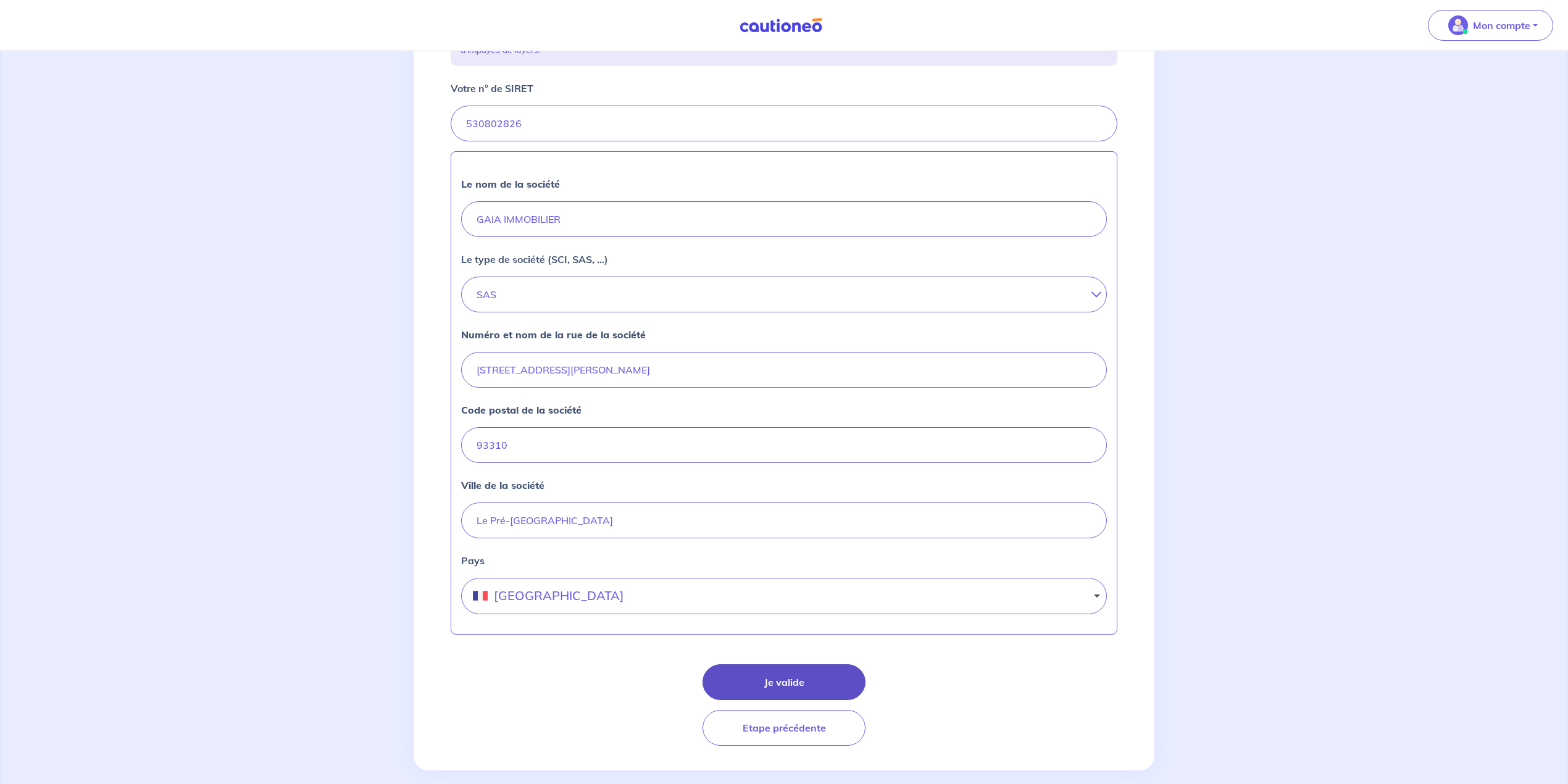
click at [778, 687] on button "Je valide" at bounding box center [784, 682] width 163 height 36
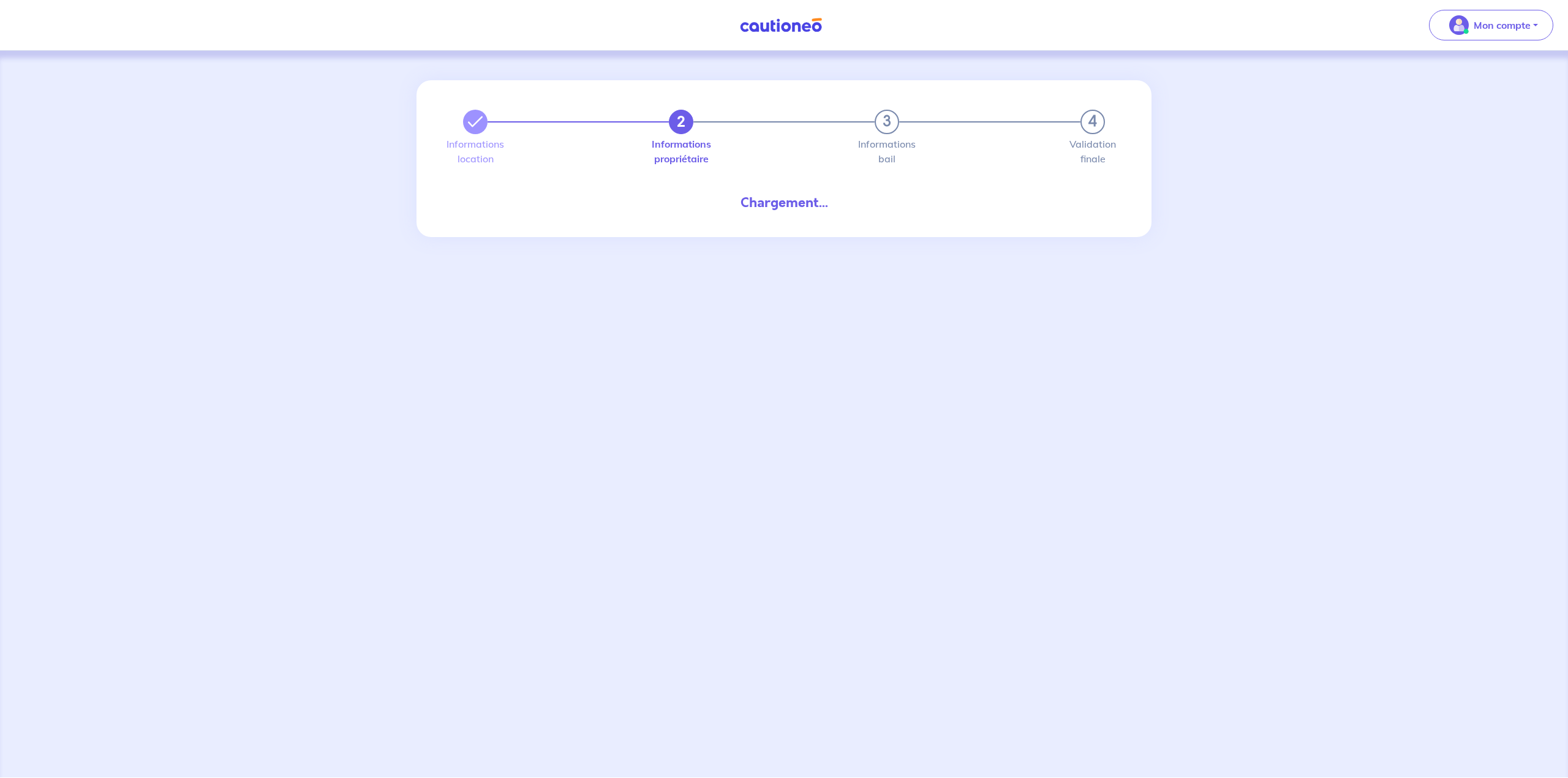
select select "FR"
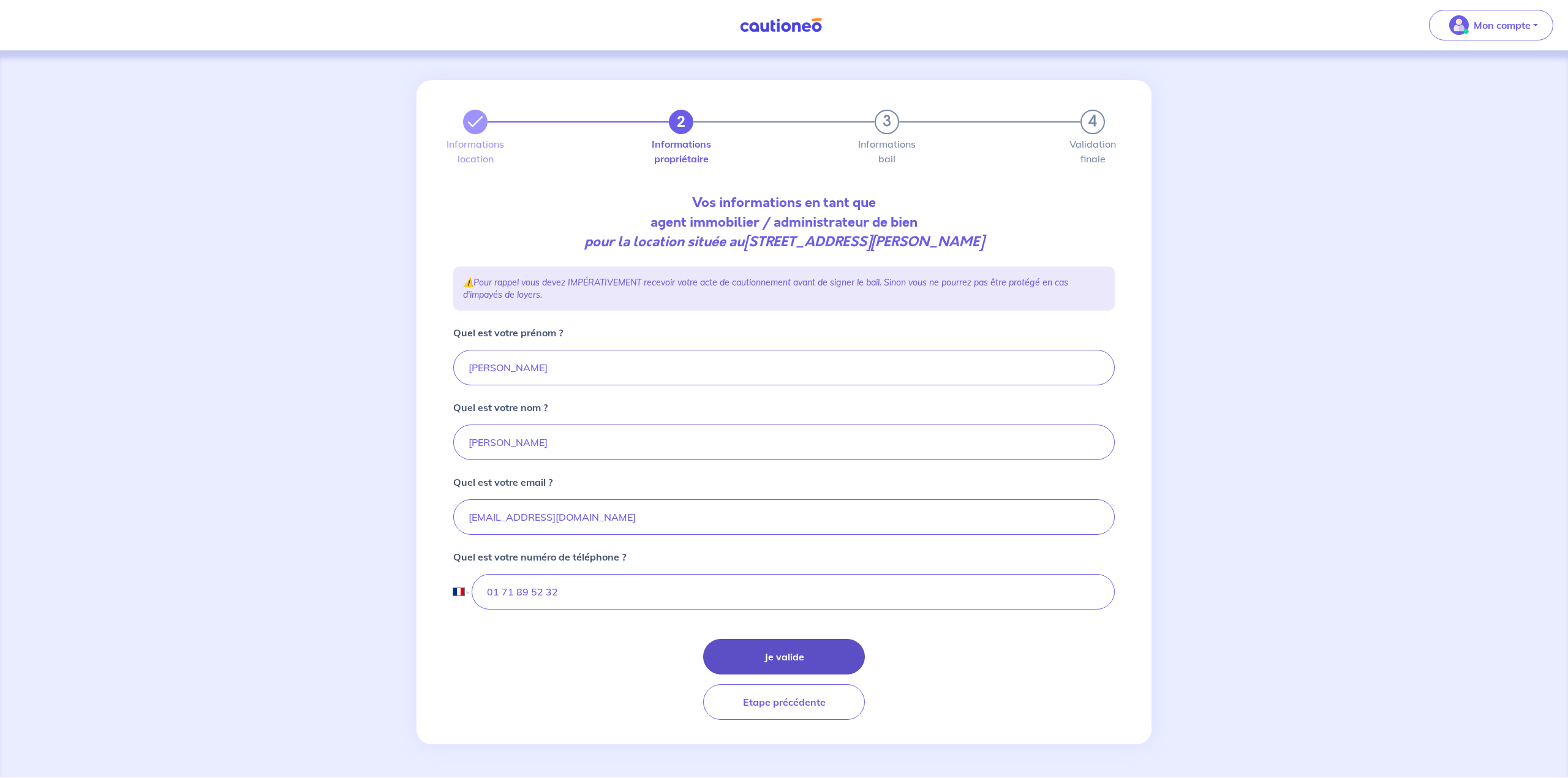
click at [754, 655] on button "Je valide" at bounding box center [784, 657] width 162 height 36
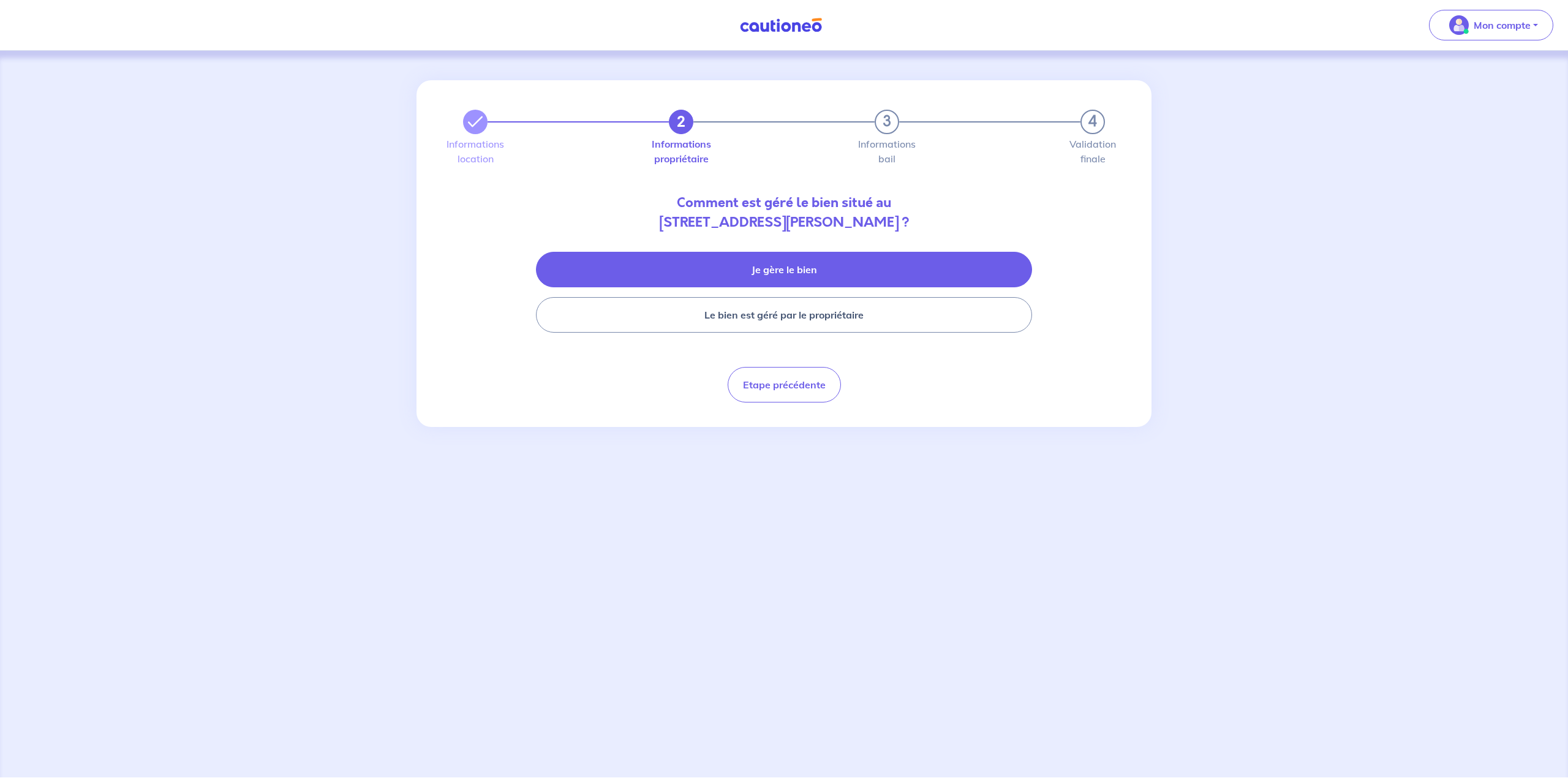
click at [796, 276] on button "Je gère le bien" at bounding box center [784, 269] width 496 height 36
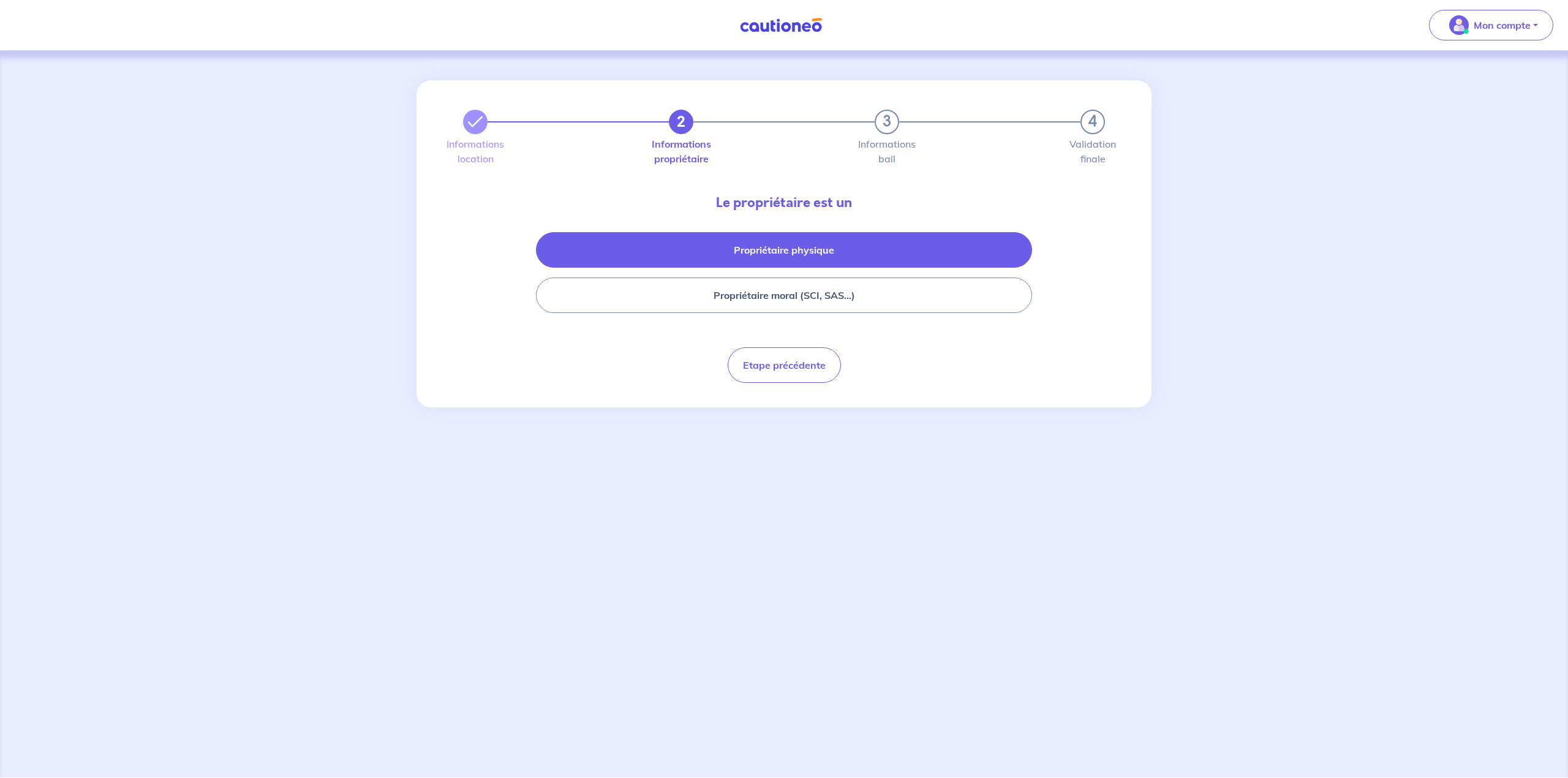
click at [796, 248] on button "Propriétaire physique" at bounding box center [784, 250] width 496 height 36
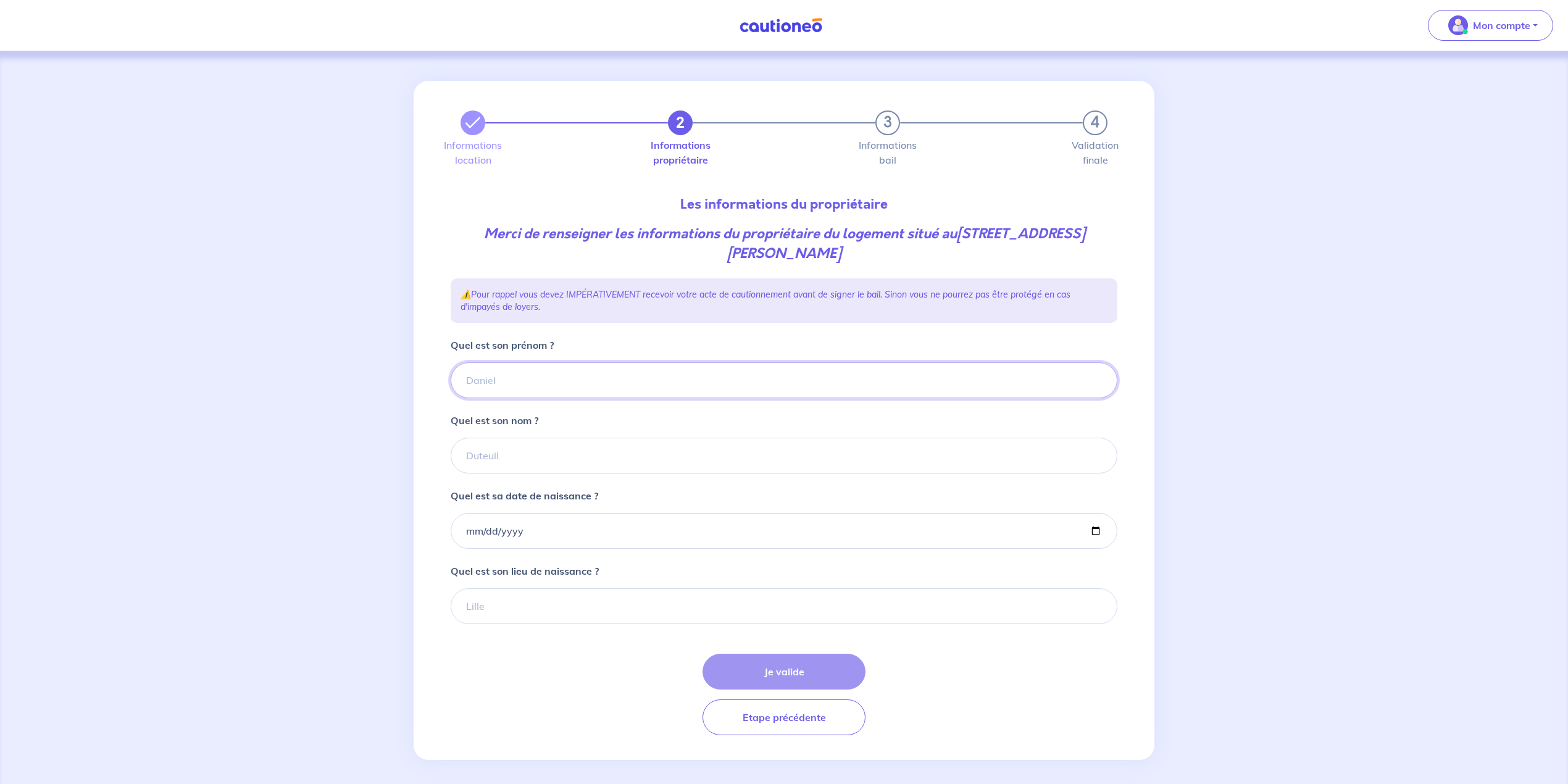
click at [539, 384] on input "Quel est son prénom ?" at bounding box center [783, 380] width 667 height 36
type input "Gilles"
click at [484, 445] on input "Quel est son nom ?" at bounding box center [783, 456] width 667 height 36
type input "TOUYARD"
click at [484, 529] on input "Quel est sa date de naissance ?" at bounding box center [783, 531] width 667 height 36
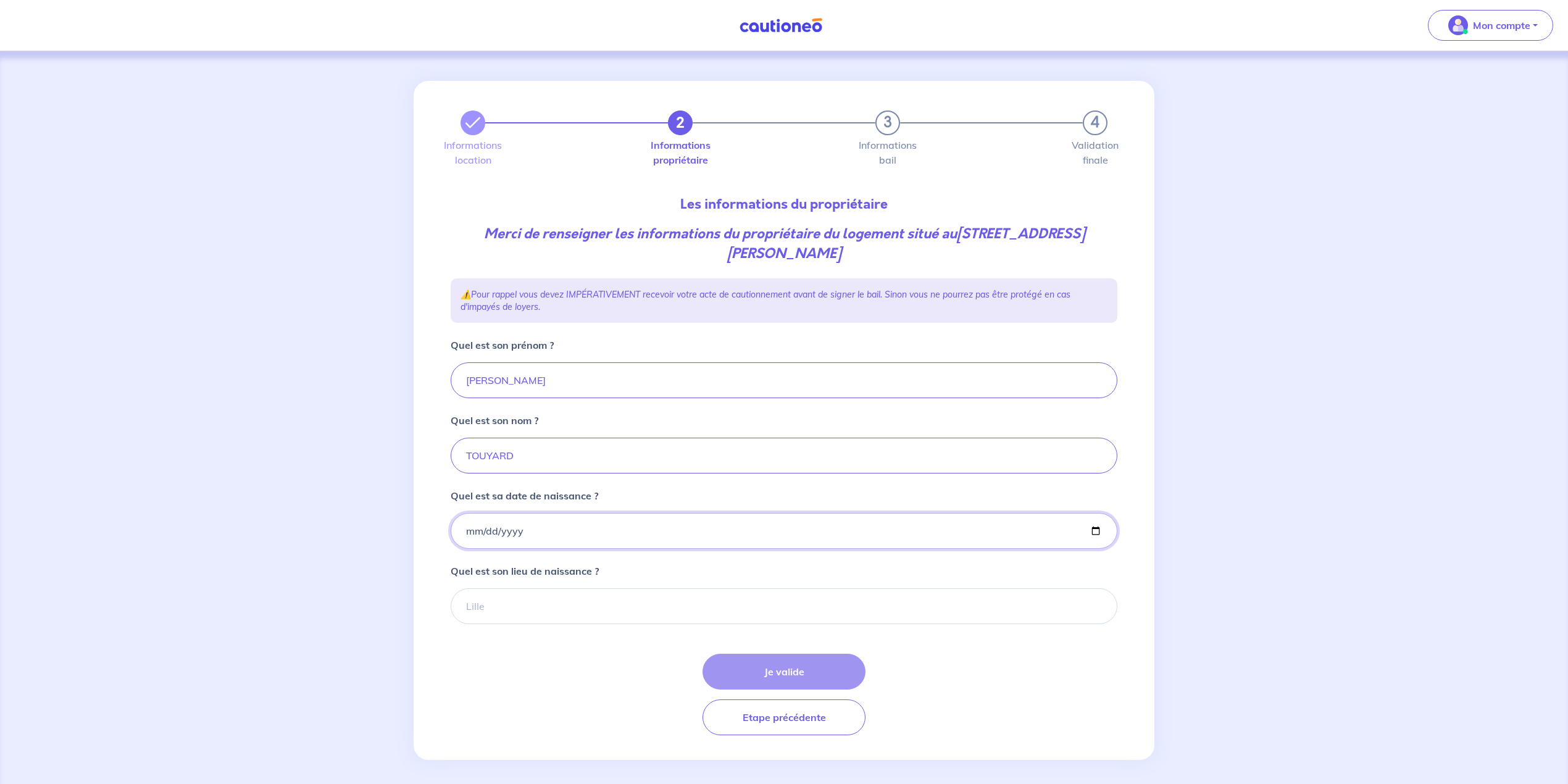
click at [468, 533] on input "Quel est sa date de naissance ?" at bounding box center [783, 531] width 667 height 36
type input "1976-07-26"
click at [1280, 429] on div "2 3 4 Informations location Informations propriétaire Informations bail Validat…" at bounding box center [784, 420] width 1568 height 738
click at [491, 618] on input "Quel est son lieu de naissance ?" at bounding box center [783, 606] width 667 height 36
type input "BESANCON"
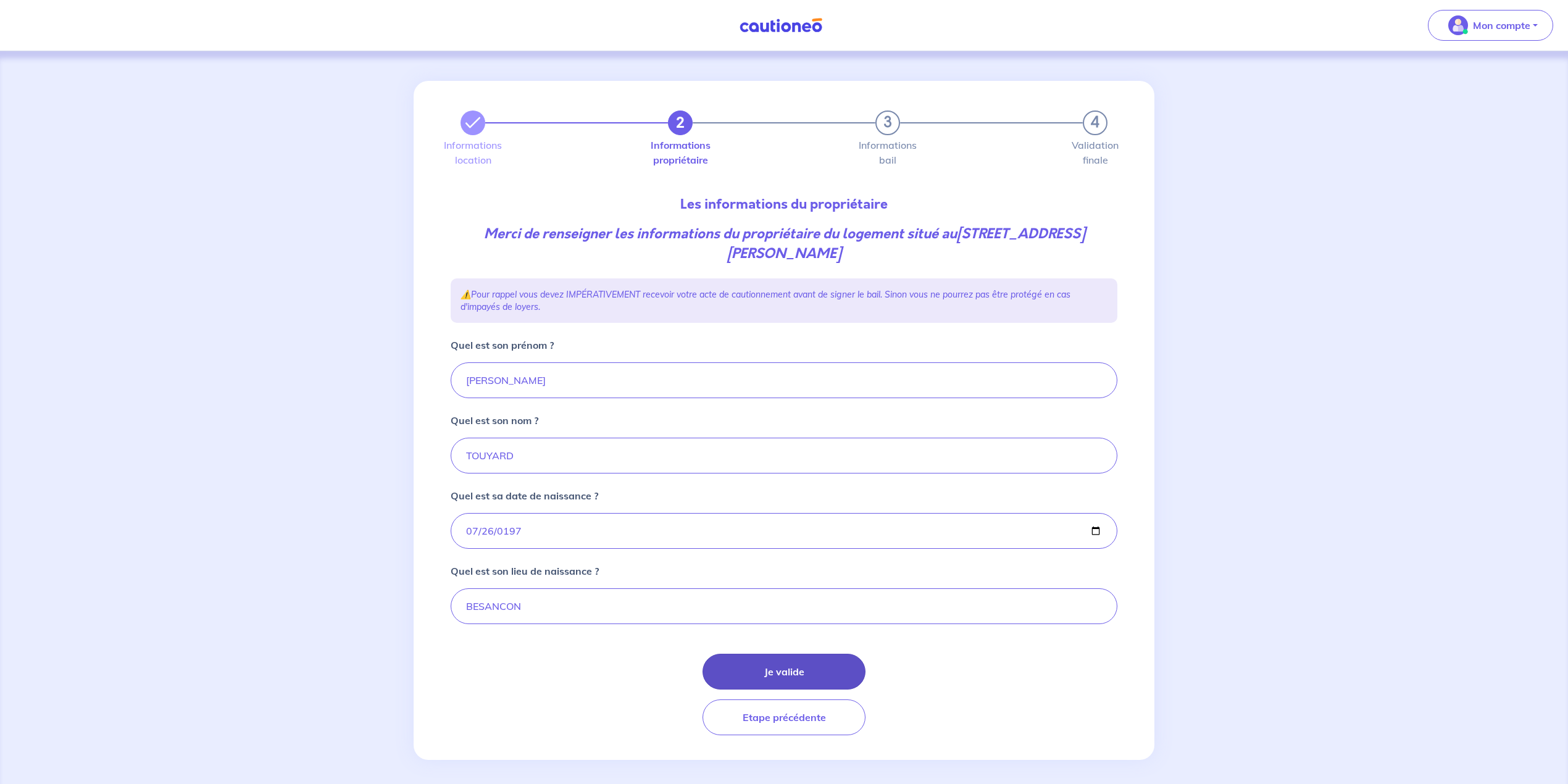
click at [793, 686] on button "Je valide" at bounding box center [784, 672] width 163 height 36
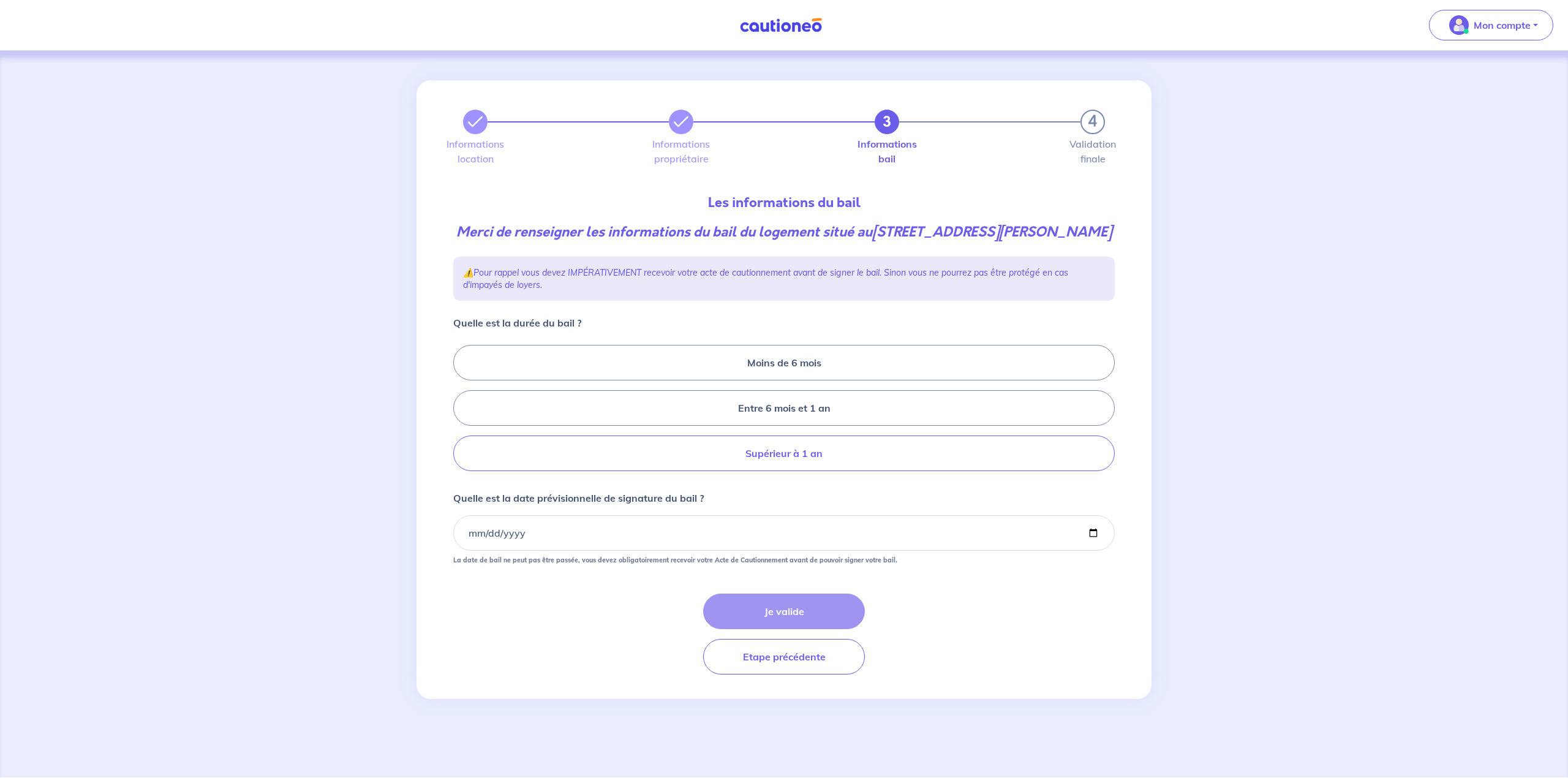
click at [804, 470] on label "Supérieur à 1 an" at bounding box center [784, 453] width 661 height 36
click at [462, 413] on input "Supérieur à 1 an" at bounding box center [457, 408] width 8 height 8
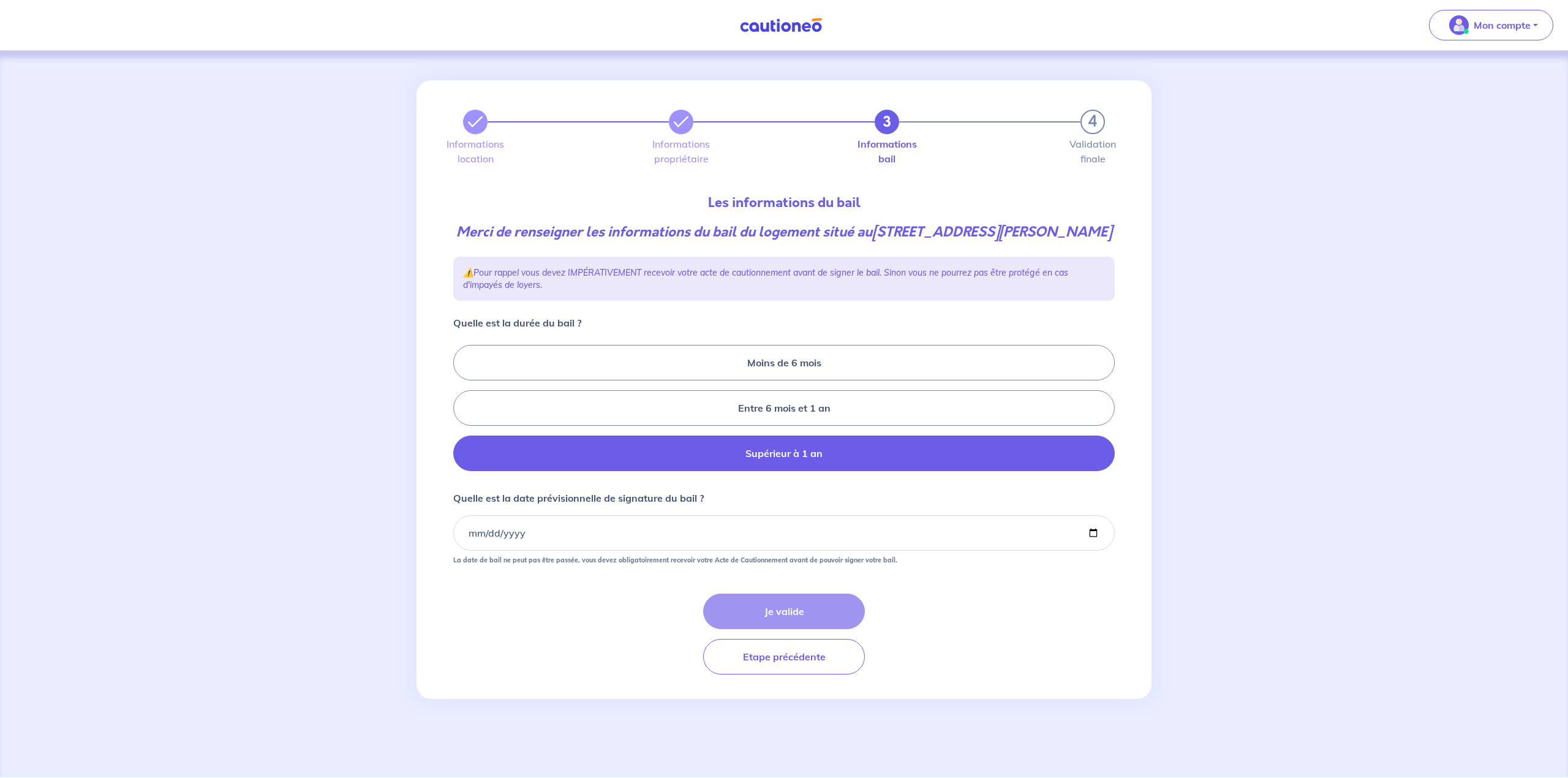
radio input "true"
click at [530, 551] on input "Quelle est la date prévisionnelle de signature du bail ?" at bounding box center [784, 533] width 661 height 36
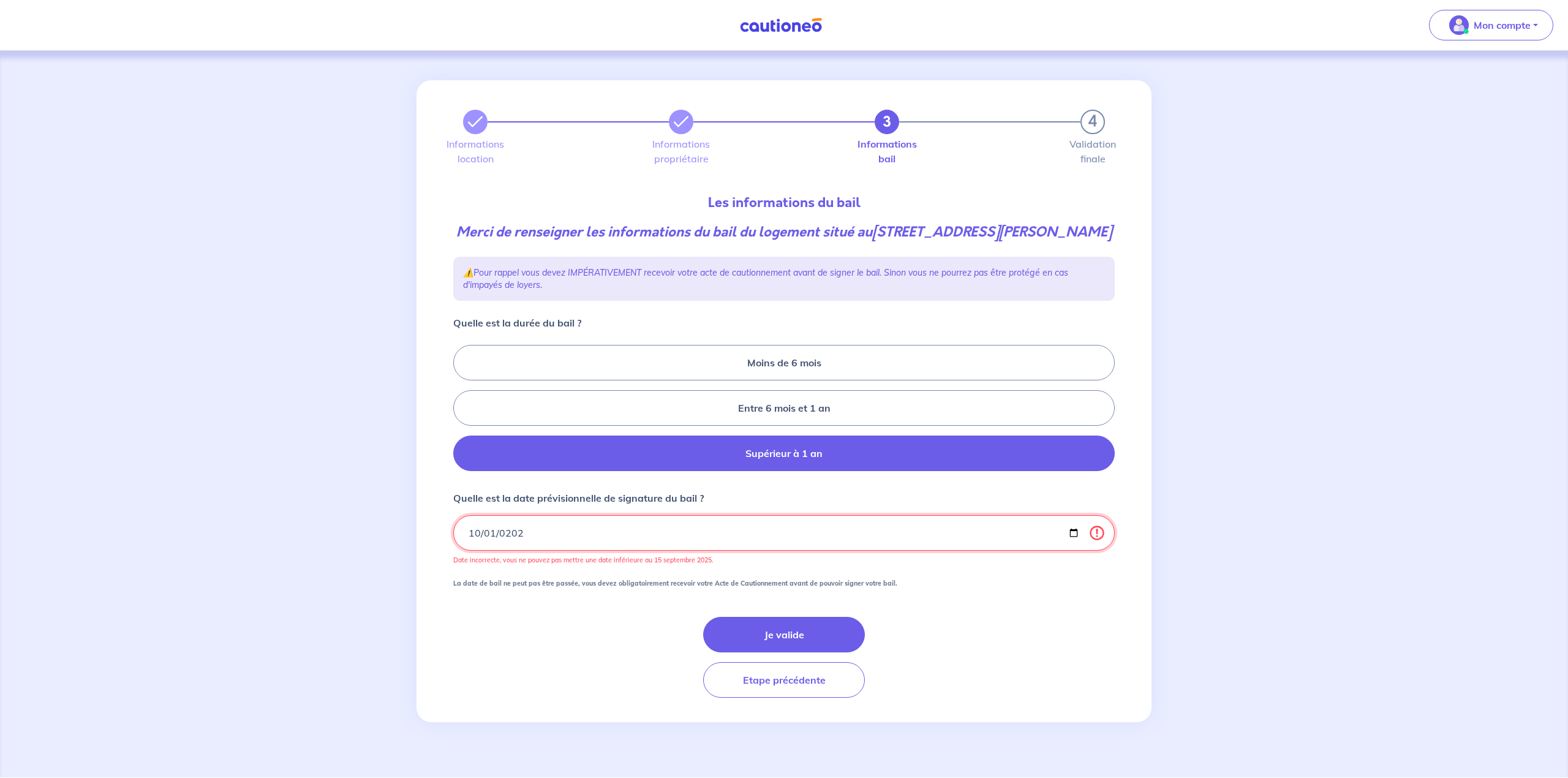
type input "2025-10-01"
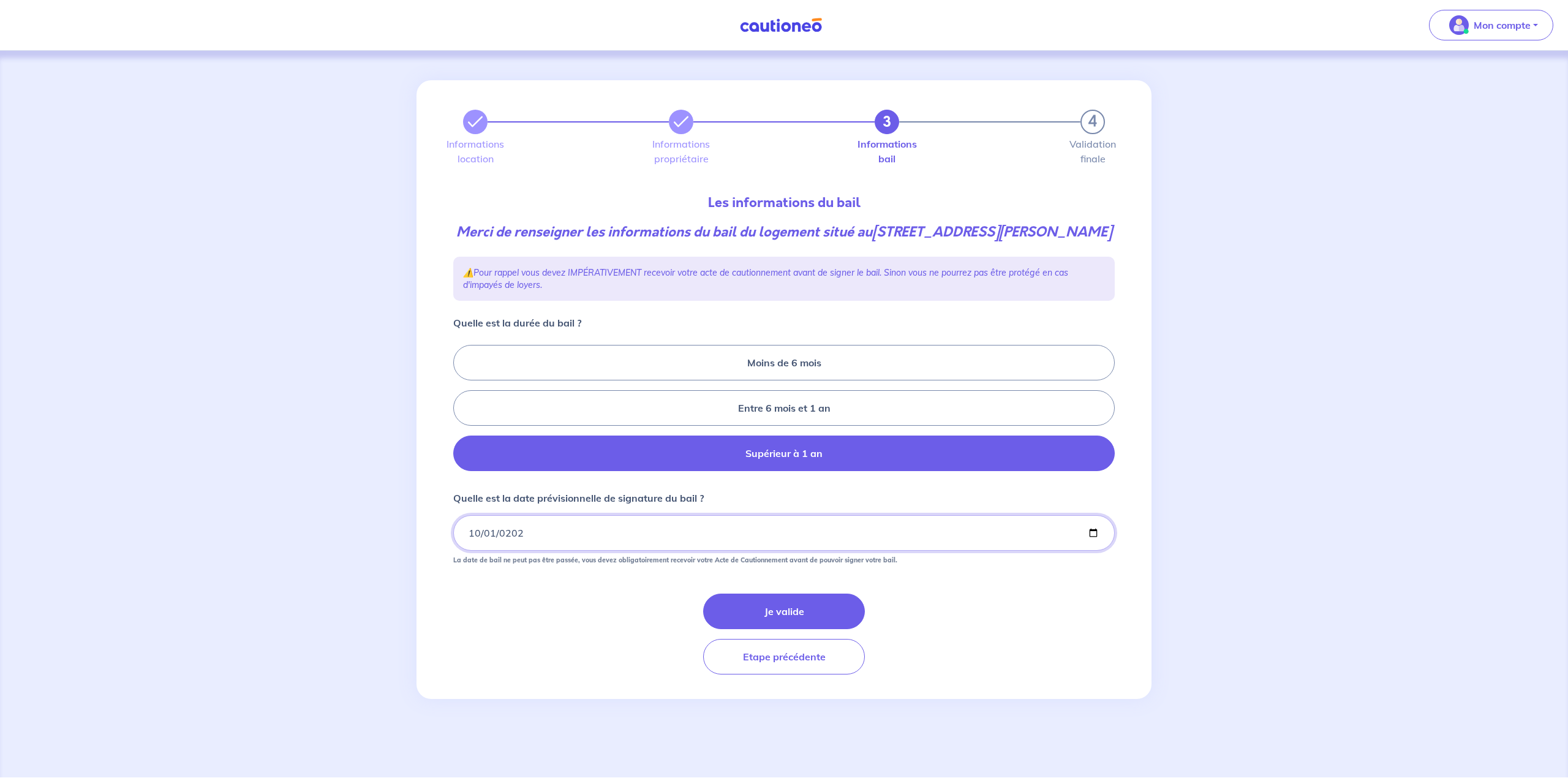
click at [655, 546] on input "2025-10-01" at bounding box center [784, 533] width 661 height 36
click at [803, 629] on button "Je valide" at bounding box center [784, 611] width 162 height 36
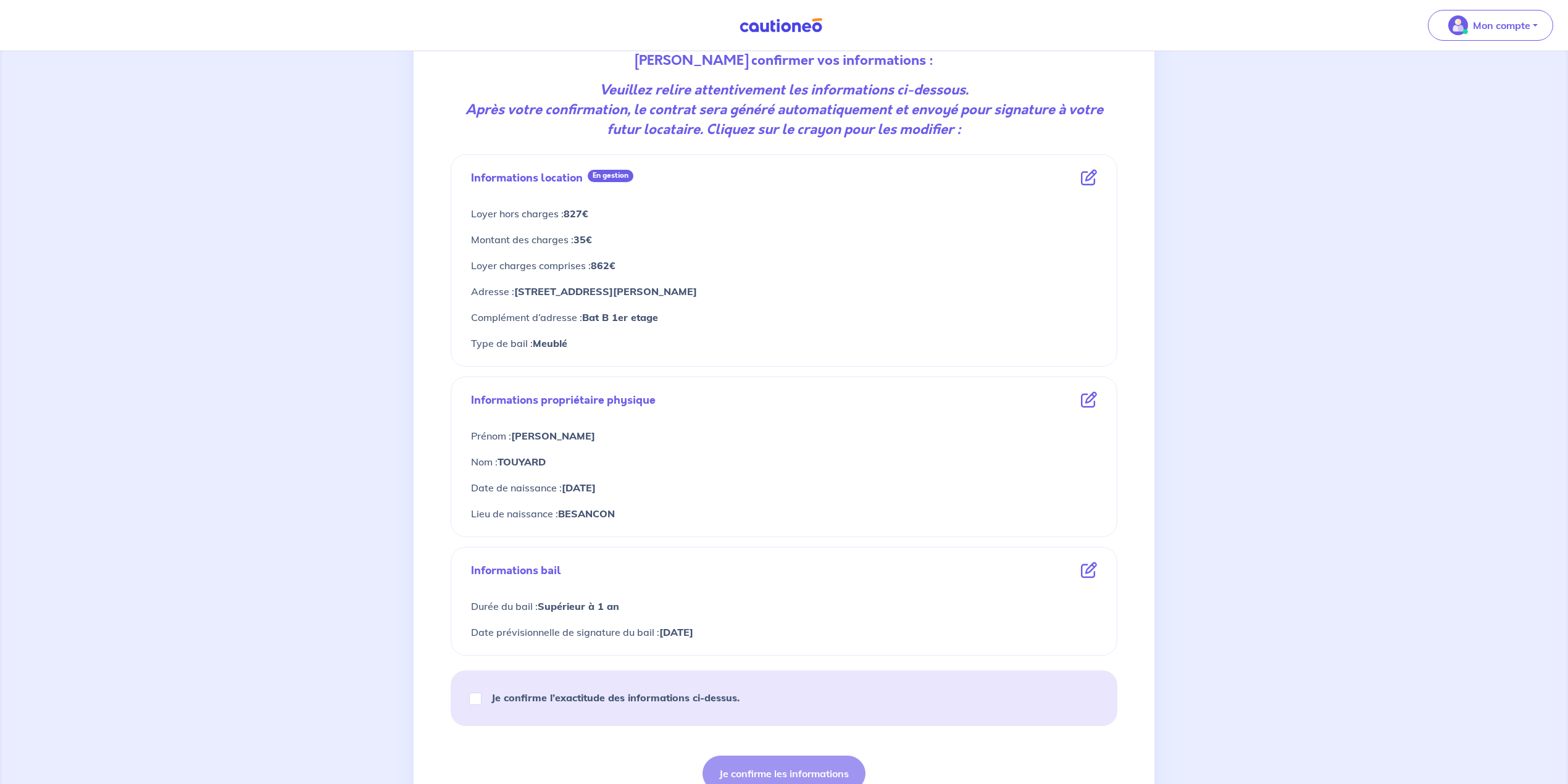
scroll to position [164, 0]
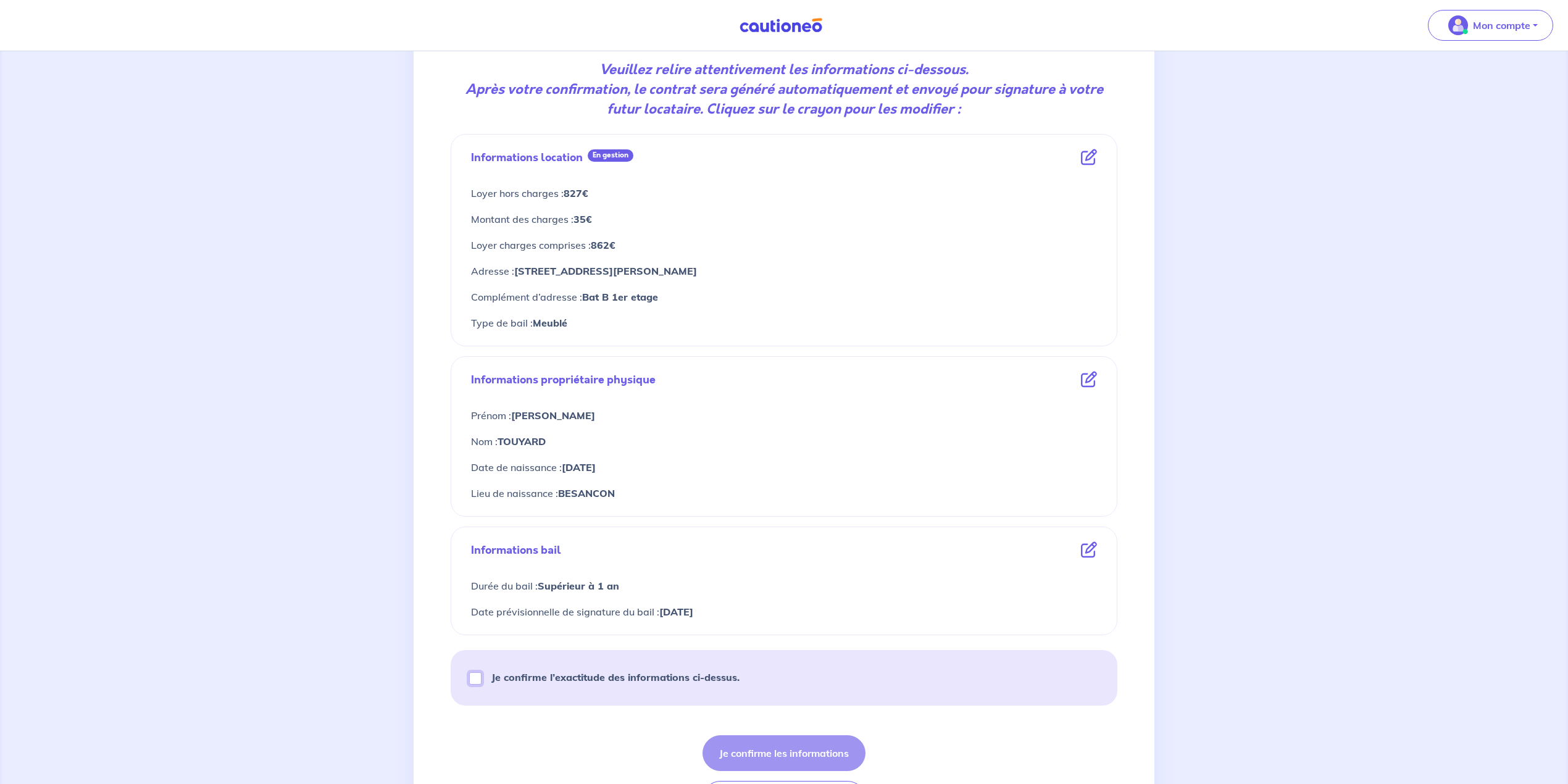
click at [473, 679] on input "Je confirme l’exactitude des informations ci-dessus." at bounding box center [475, 678] width 12 height 12
checkbox input "true"
click at [758, 759] on button "Je confirme les informations" at bounding box center [784, 753] width 163 height 36
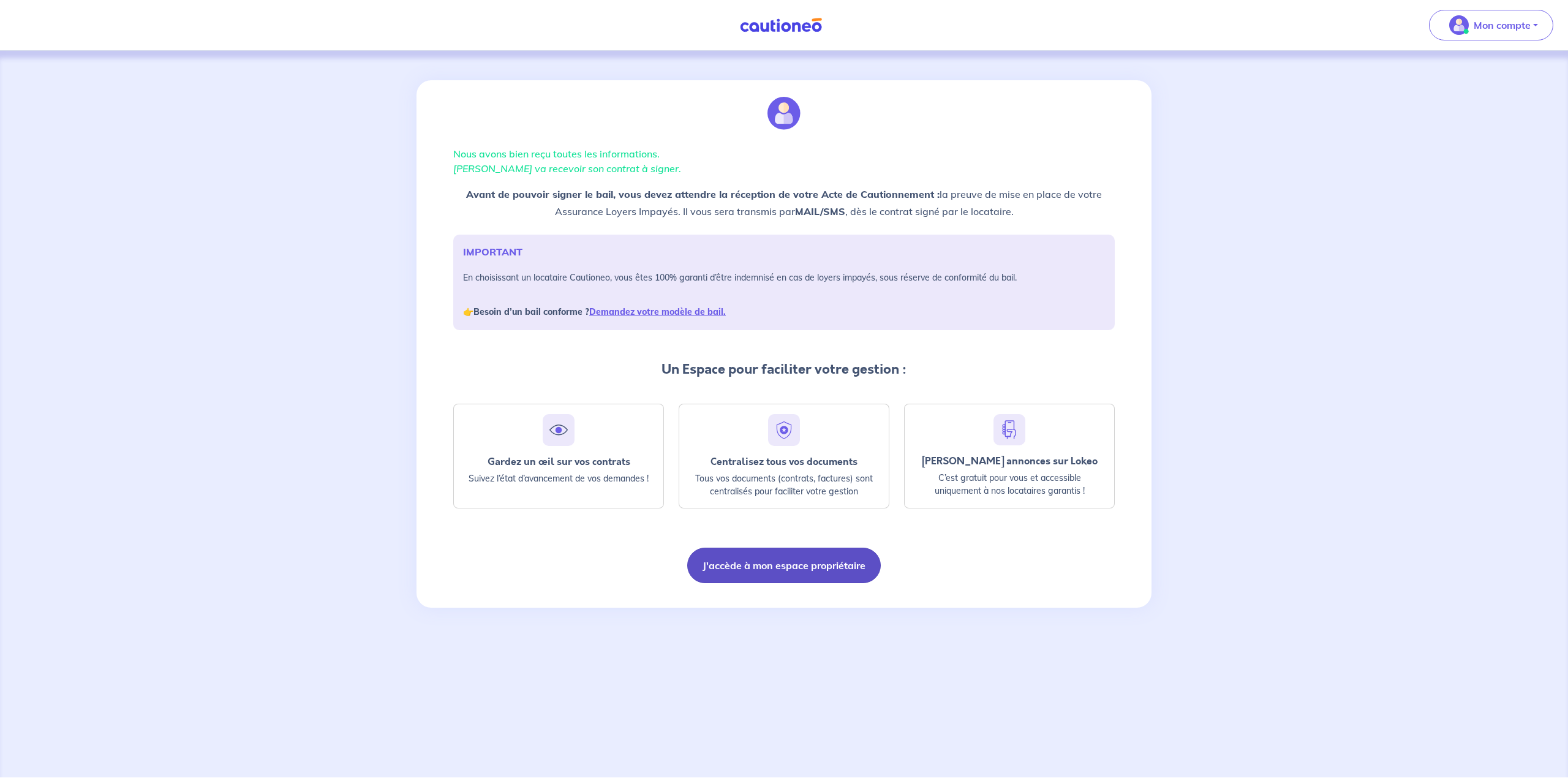
click at [762, 569] on button "J'accède à mon espace propriétaire" at bounding box center [784, 565] width 194 height 36
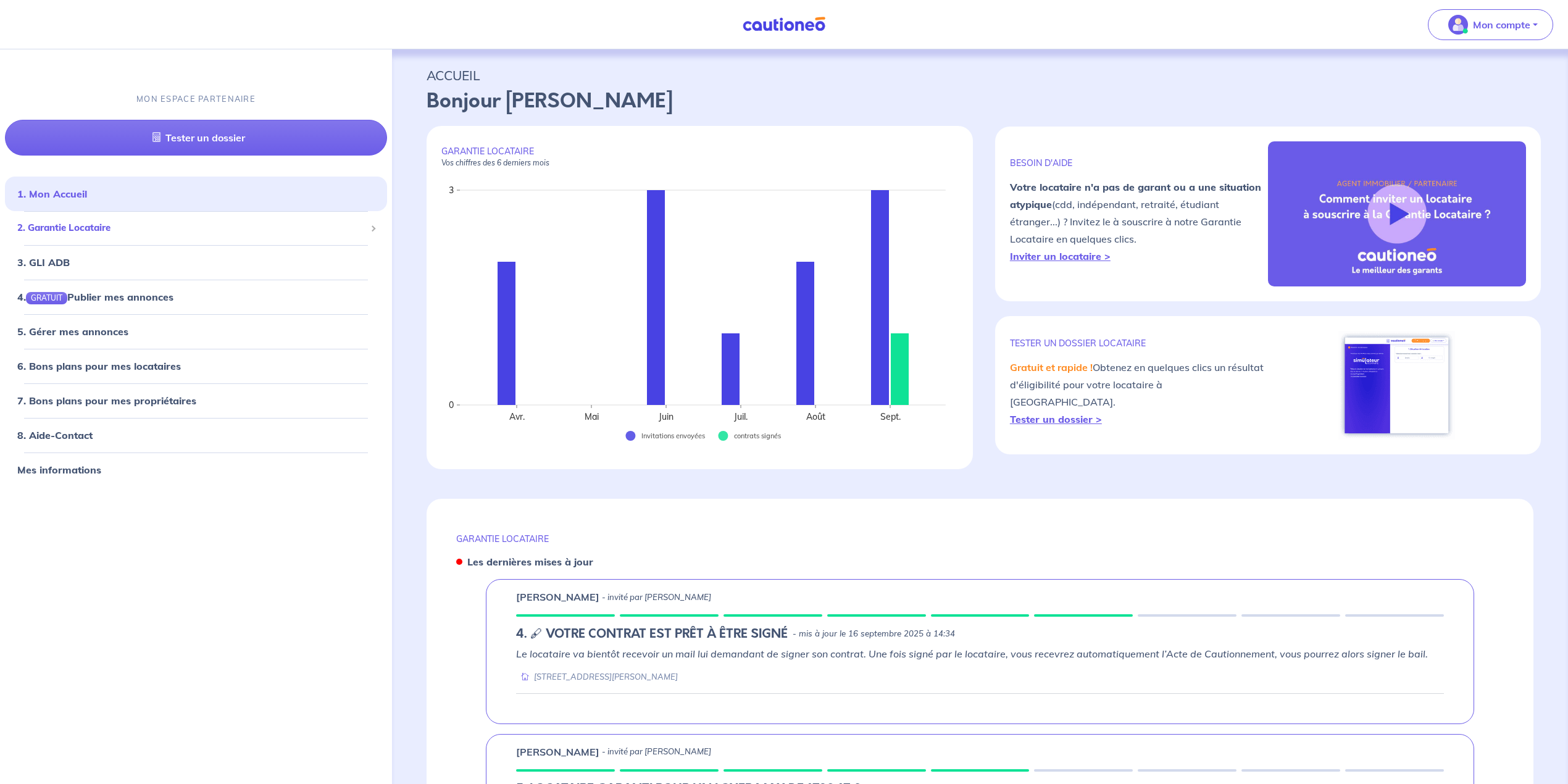
click at [67, 227] on span "2. Garantie Locataire" at bounding box center [191, 228] width 348 height 14
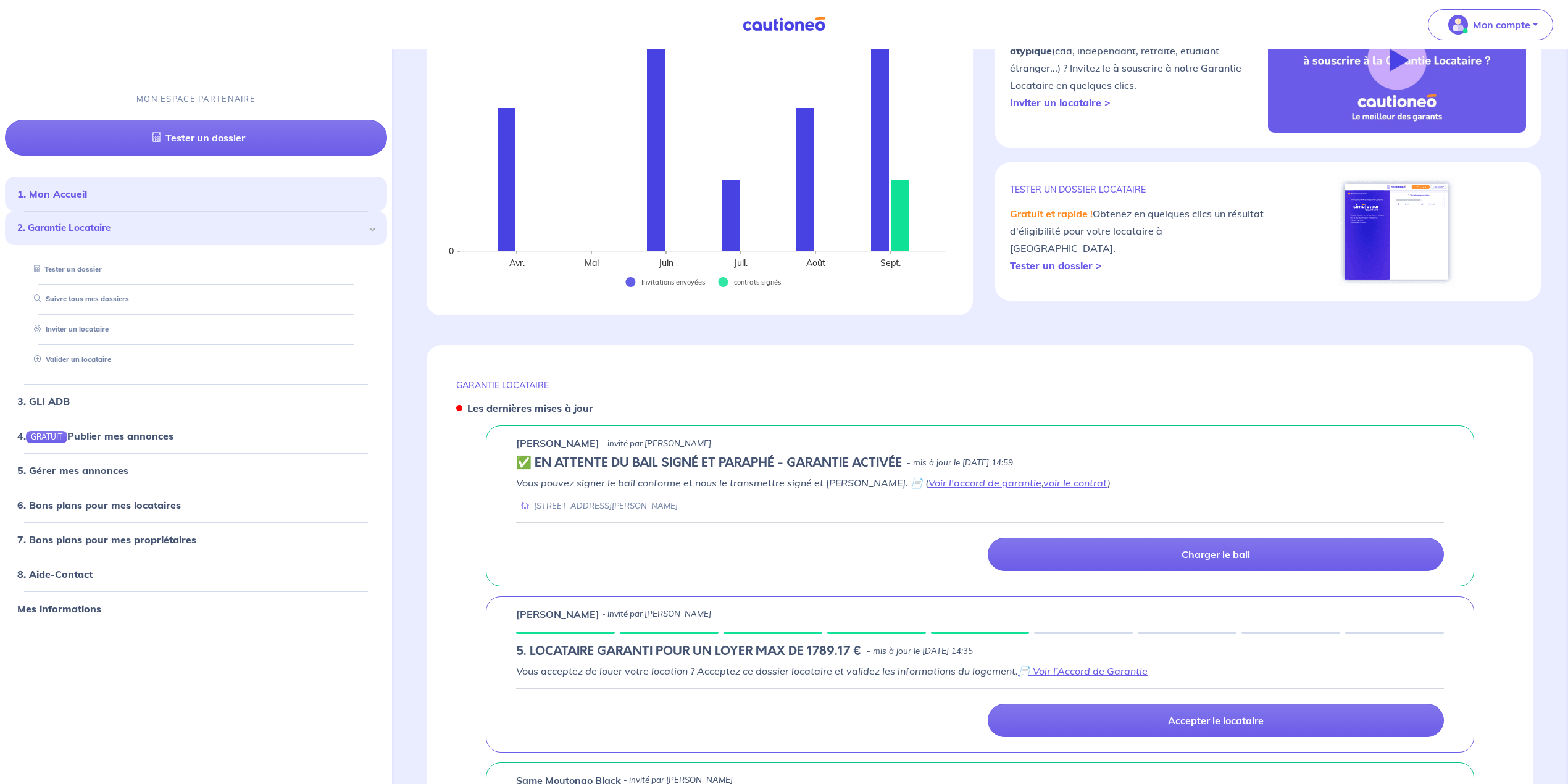
scroll to position [164, 0]
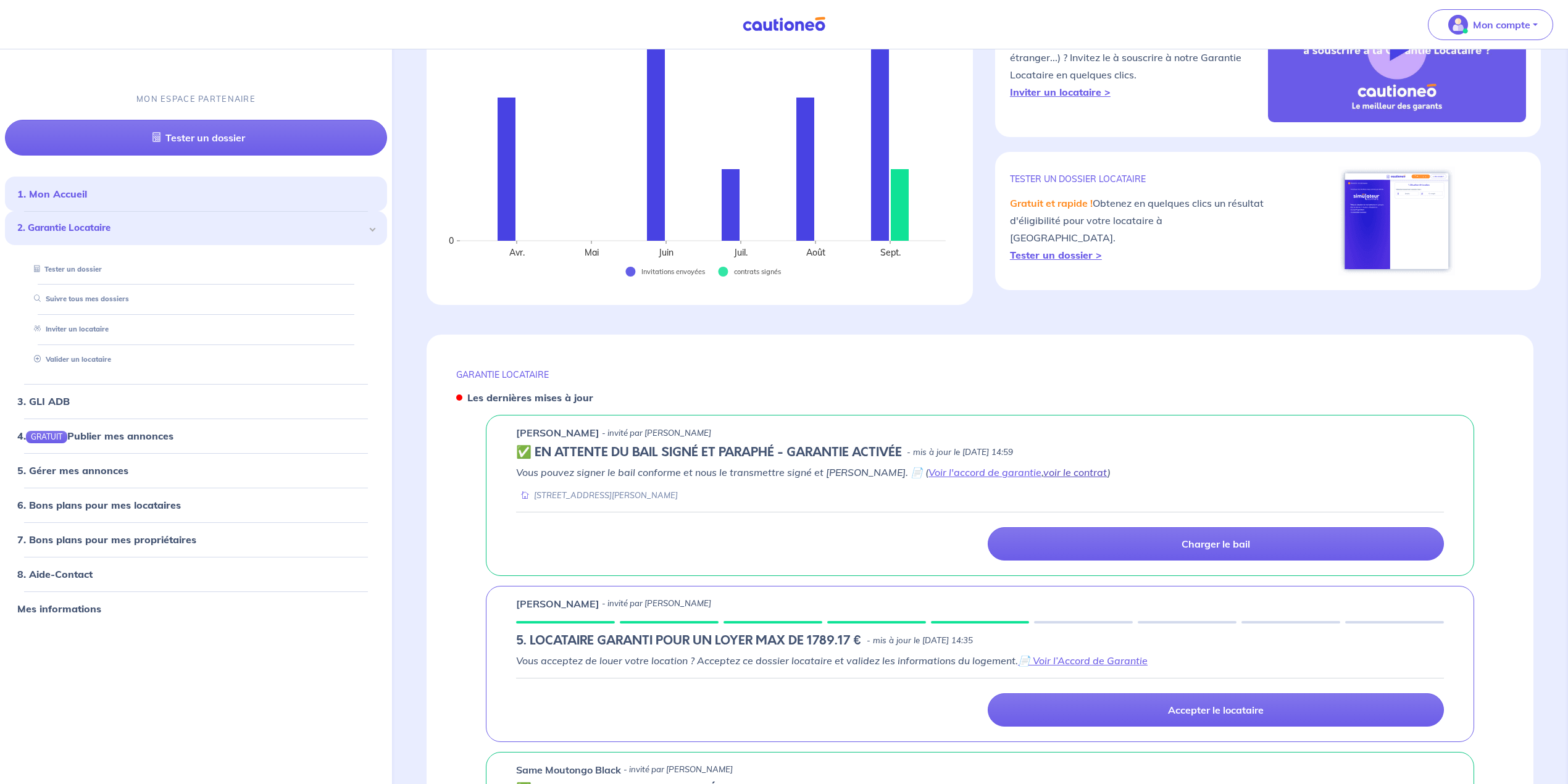
click at [1050, 470] on link "voir le contrat" at bounding box center [1075, 472] width 64 height 12
